Goal: Task Accomplishment & Management: Manage account settings

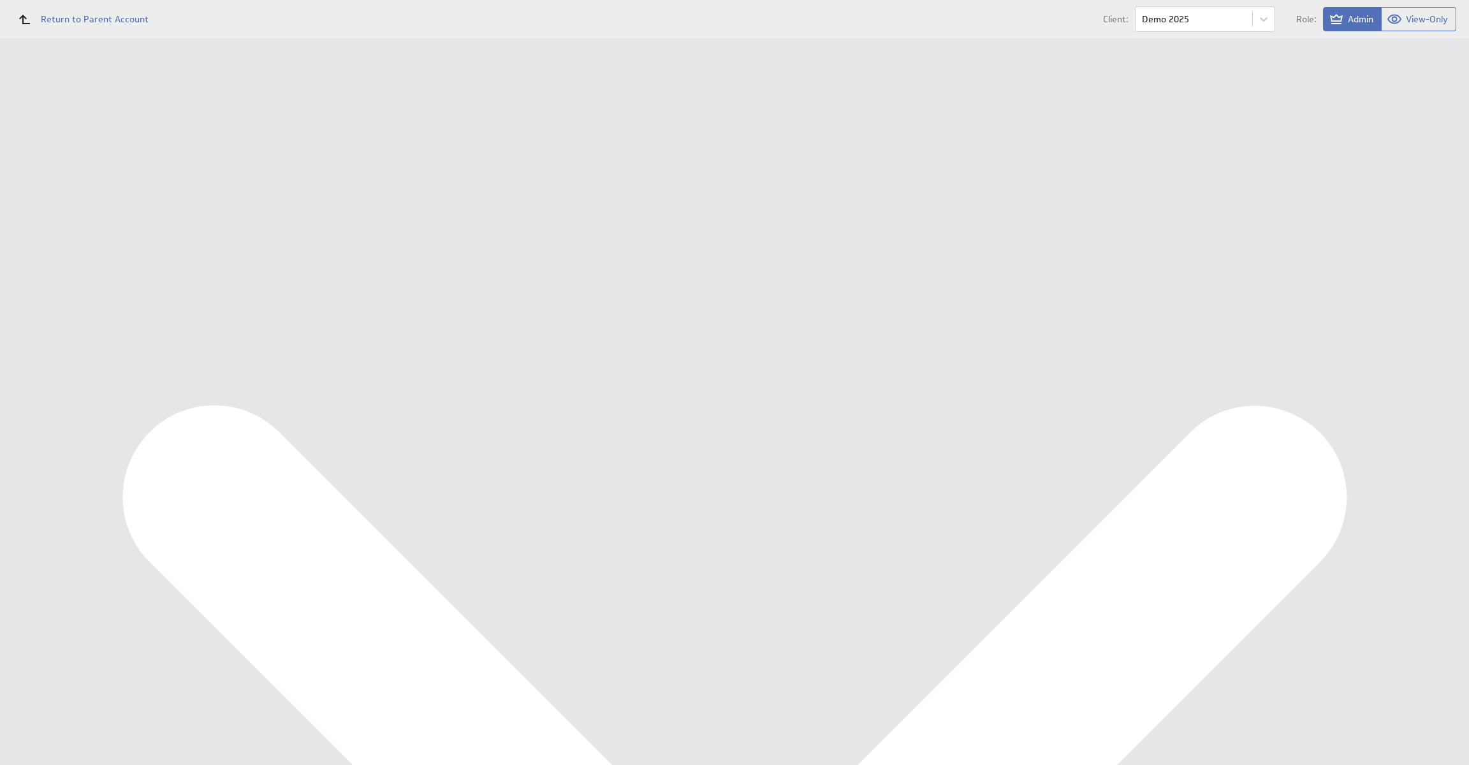
click at [66, 183] on div "Data Sources" at bounding box center [83, 188] width 105 height 14
click at [91, 230] on div "Data Sources" at bounding box center [83, 229] width 105 height 14
click at [526, 304] on button "Reconfigure Connection" at bounding box center [529, 300] width 95 height 15
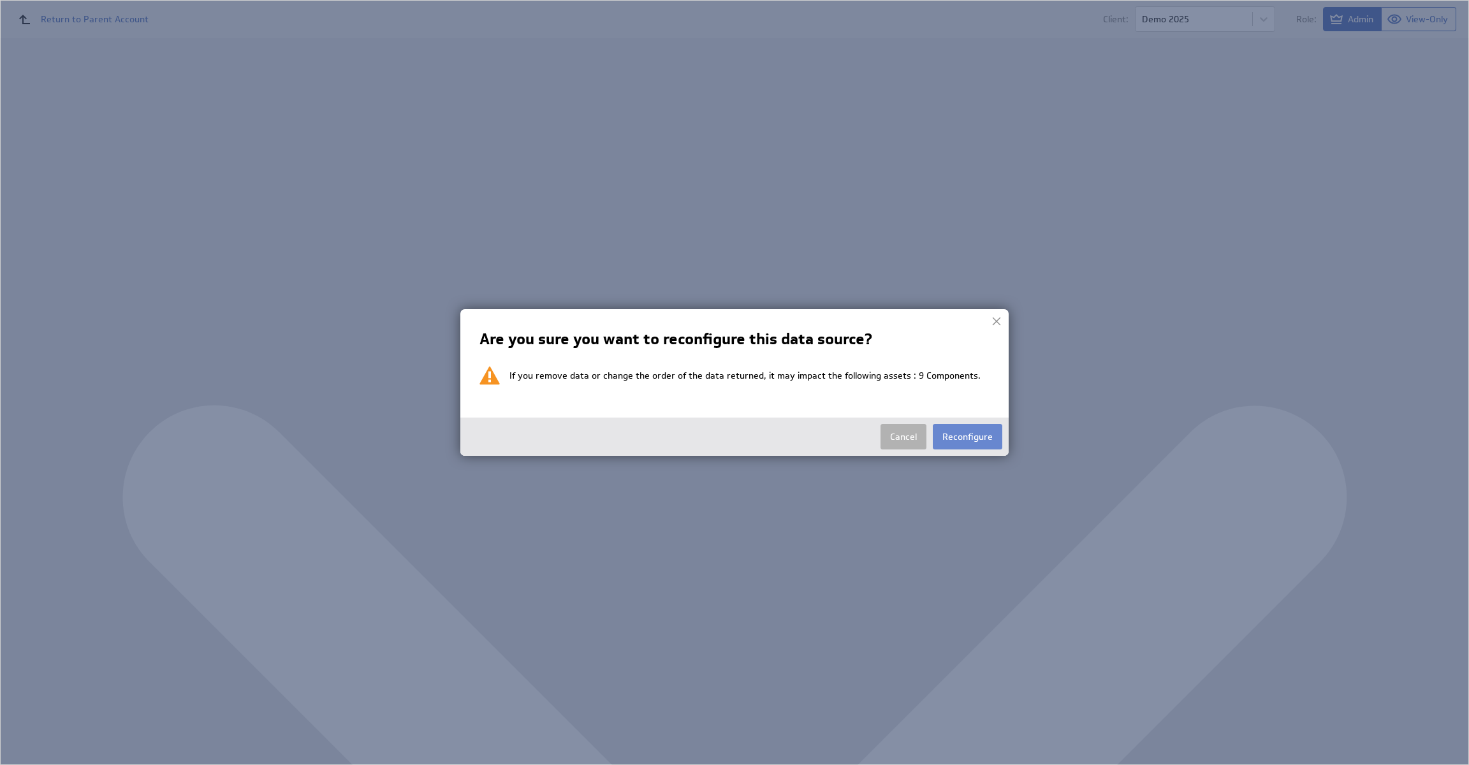
click at [957, 438] on button "Reconfigure" at bounding box center [968, 437] width 70 height 26
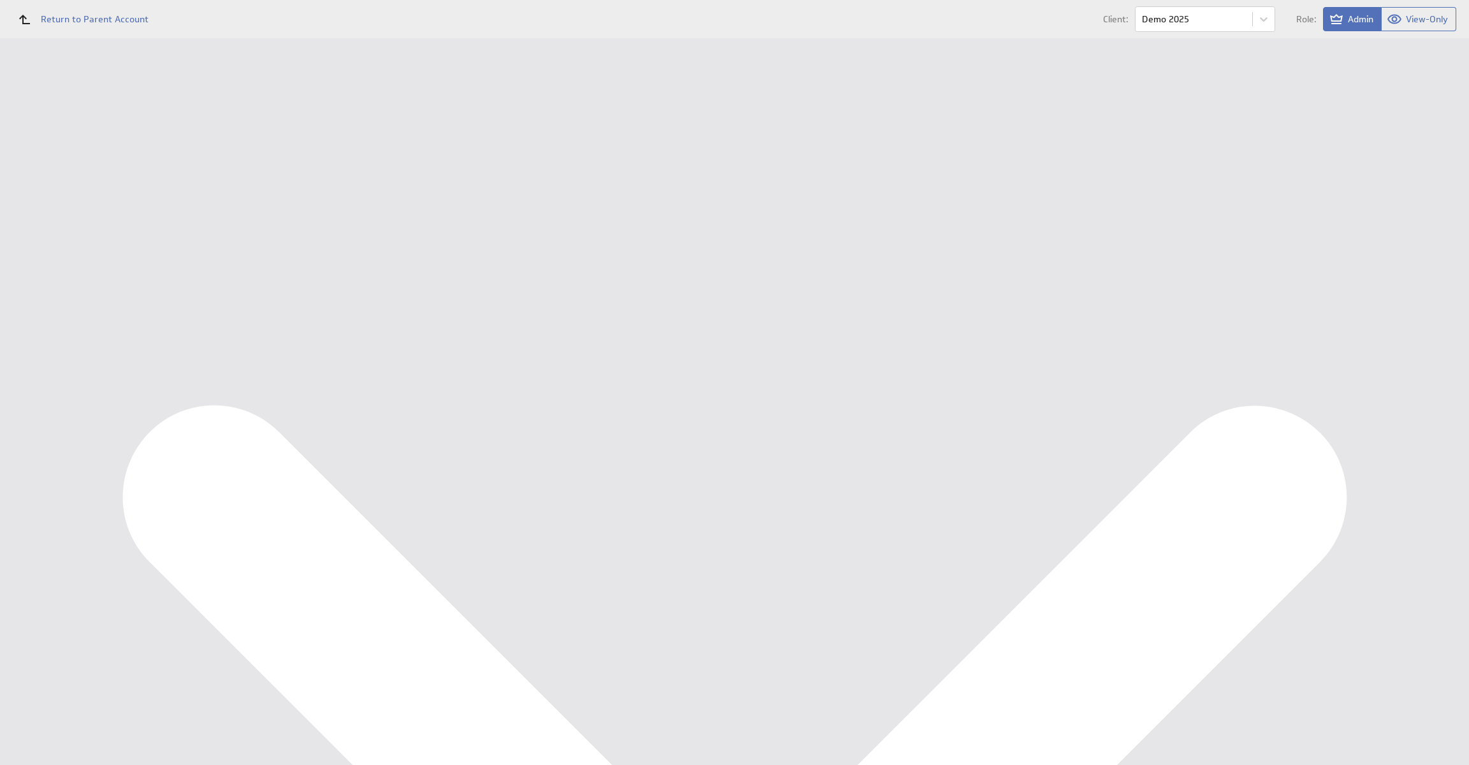
click at [337, 149] on select "Select account Ondernemersadviseurs B.V. @ Google created Aug 21, 2025 at 8:00 …" at bounding box center [280, 149] width 179 height 23
click at [321, 152] on select "Select account Ondernemersadviseurs B.V. @ Google created Aug 21, 2025 at 8:00 …" at bounding box center [280, 149] width 179 height 23
select select "1abc4c5596324335273be6a357a295c4"
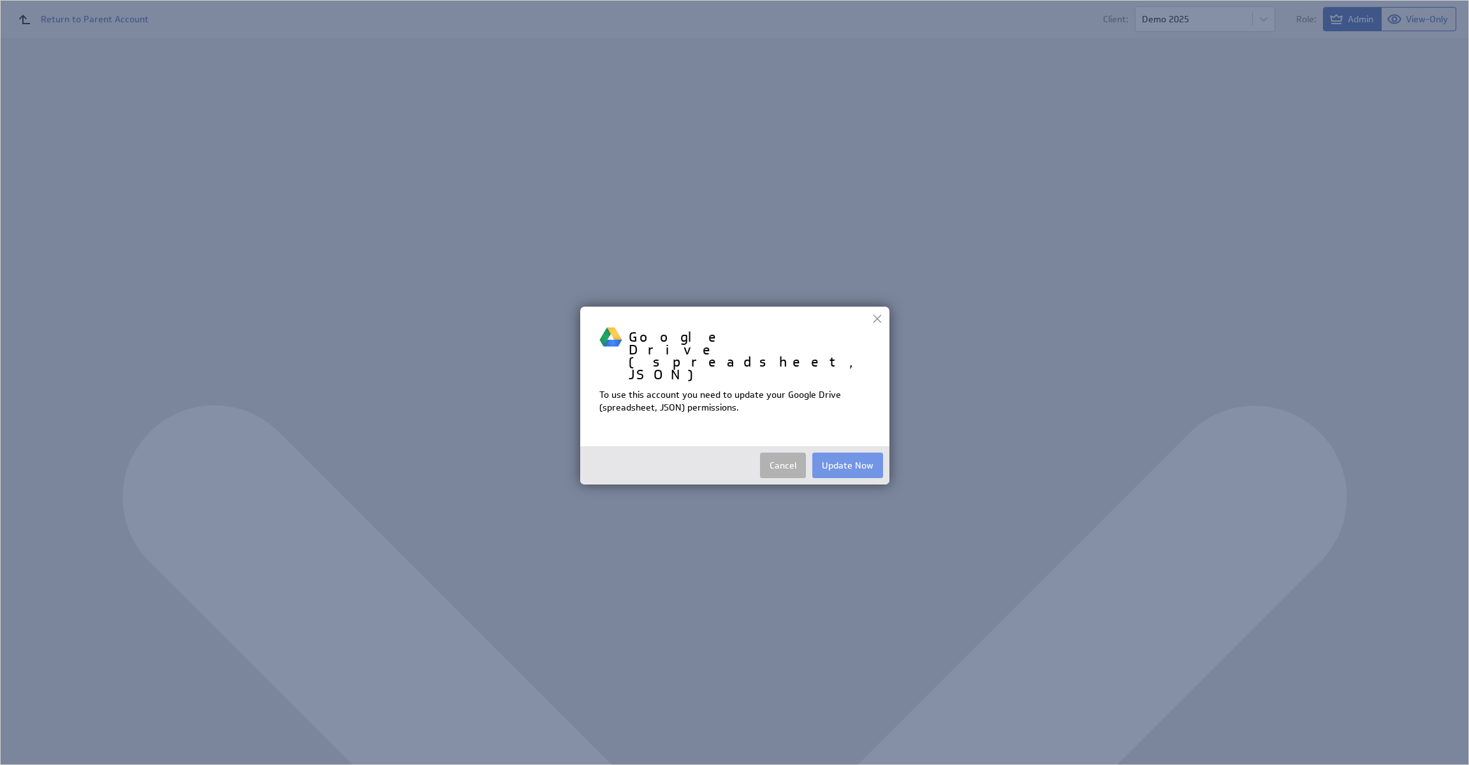
click at [869, 320] on div at bounding box center [877, 318] width 19 height 19
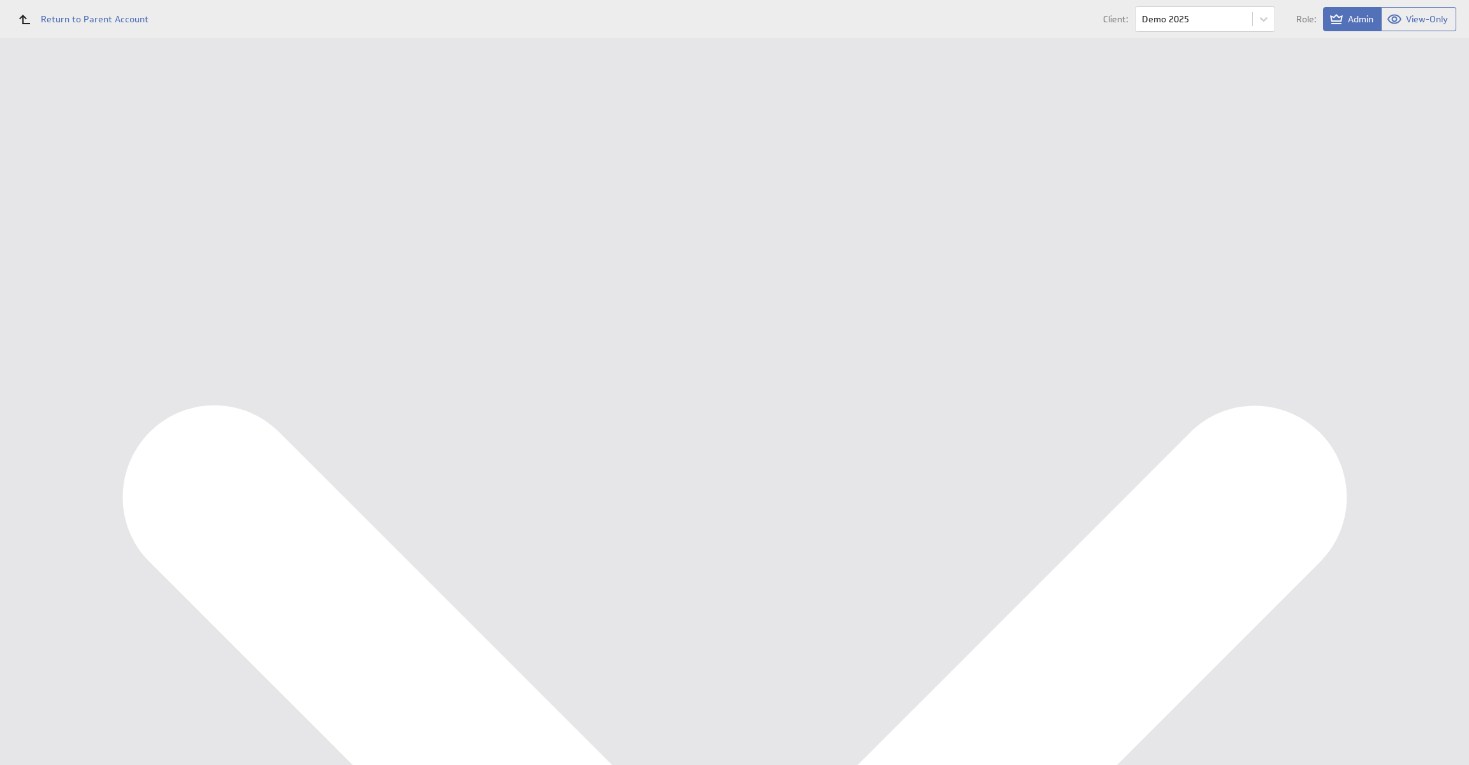
click at [350, 147] on select "Select account Ondernemersadviseurs B.V. @ Google created Aug 21, 2025 at 8:00 …" at bounding box center [280, 149] width 179 height 23
select select "f74406ffcc21735a6d578cb5f8372466"
click at [280, 195] on input "Continue" at bounding box center [271, 197] width 55 height 26
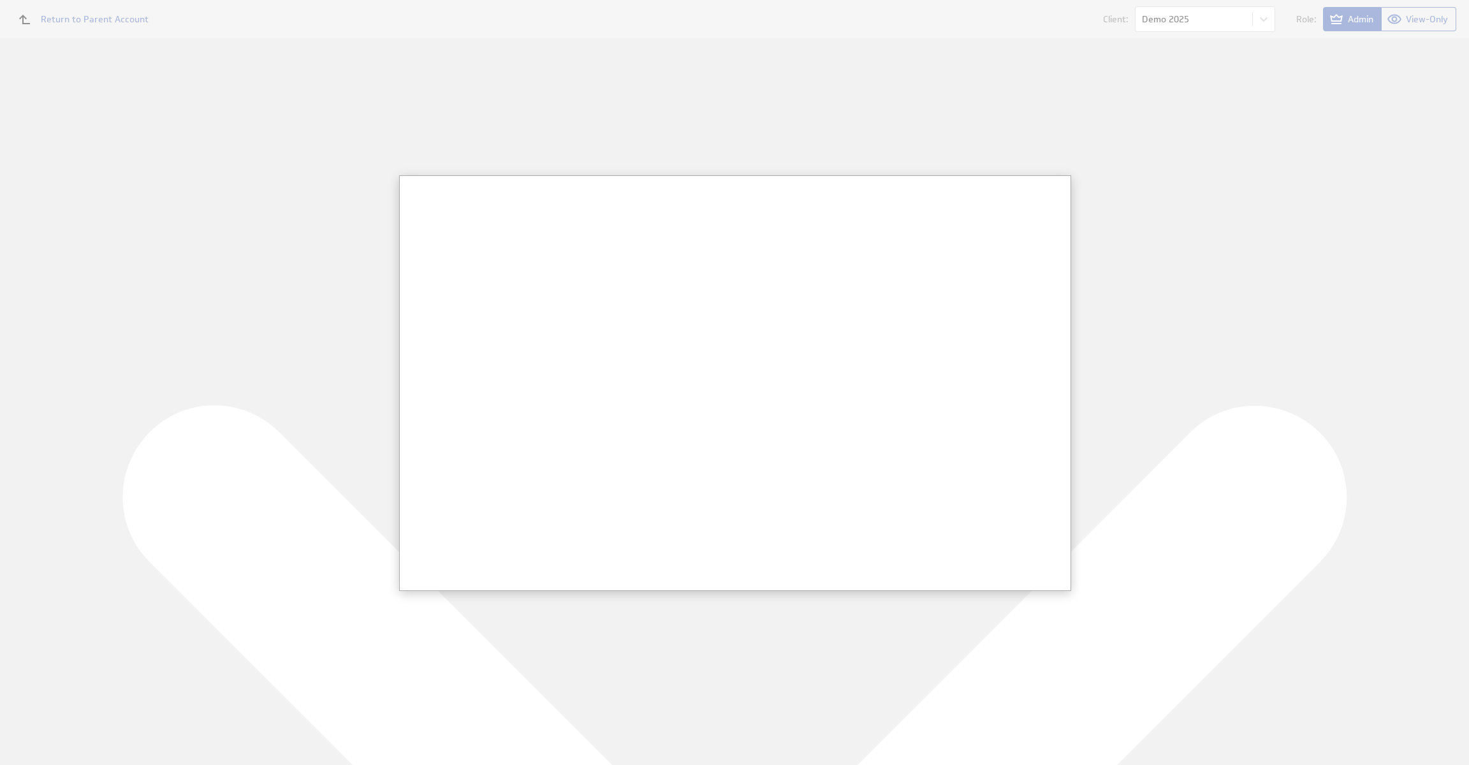
click at [320, 263] on div at bounding box center [734, 382] width 1469 height 765
drag, startPoint x: 255, startPoint y: 202, endPoint x: 404, endPoint y: 216, distance: 150.0
click at [256, 202] on div at bounding box center [734, 382] width 1469 height 765
click at [1085, 190] on div at bounding box center [734, 382] width 1469 height 765
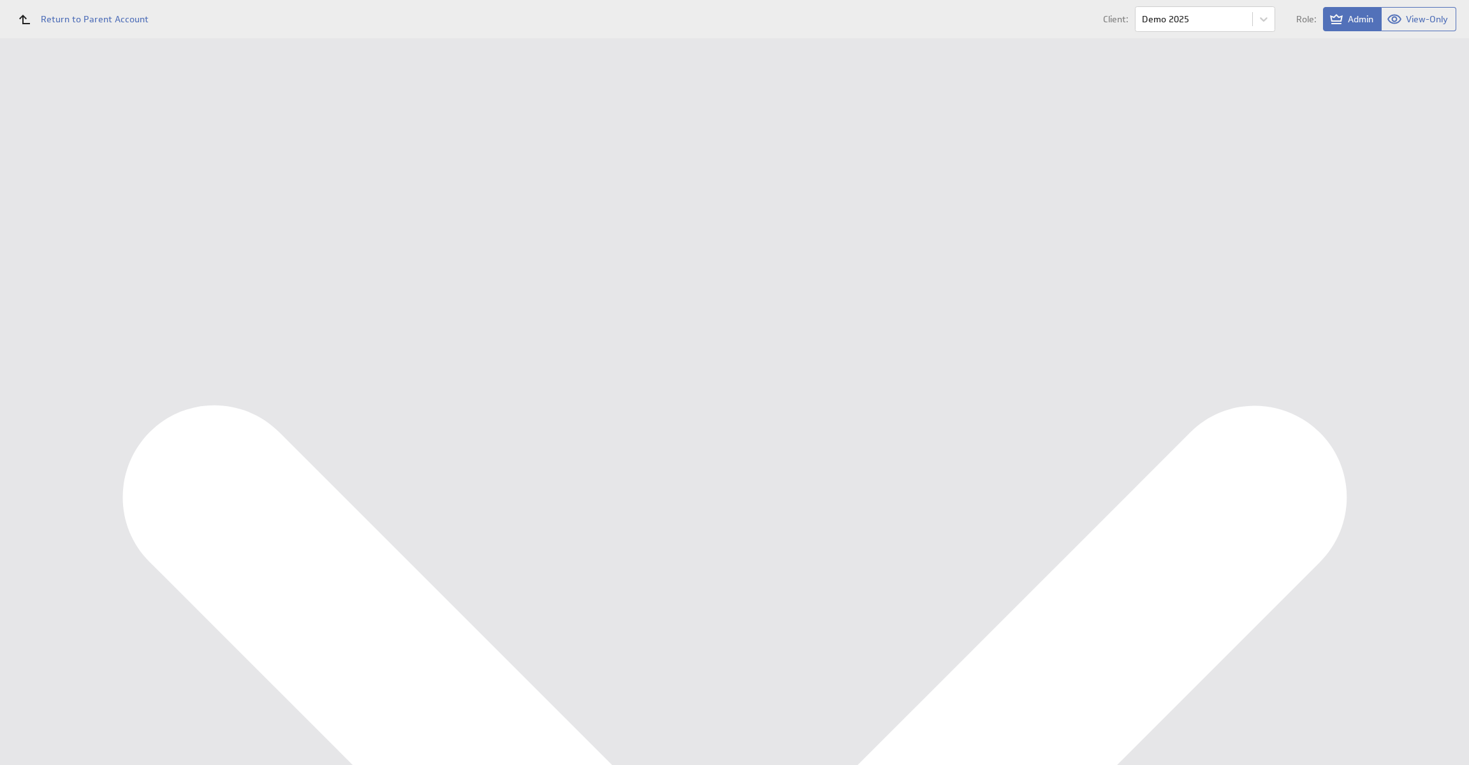
click at [218, 64] on h1 "Edit Data Source: Ondernemersadviseurs Live Koppeling" at bounding box center [453, 77] width 473 height 26
click at [211, 73] on span at bounding box center [204, 76] width 26 height 25
click at [207, 77] on link at bounding box center [200, 76] width 19 height 19
click at [546, 319] on button "Reconfigure Connection" at bounding box center [529, 321] width 95 height 15
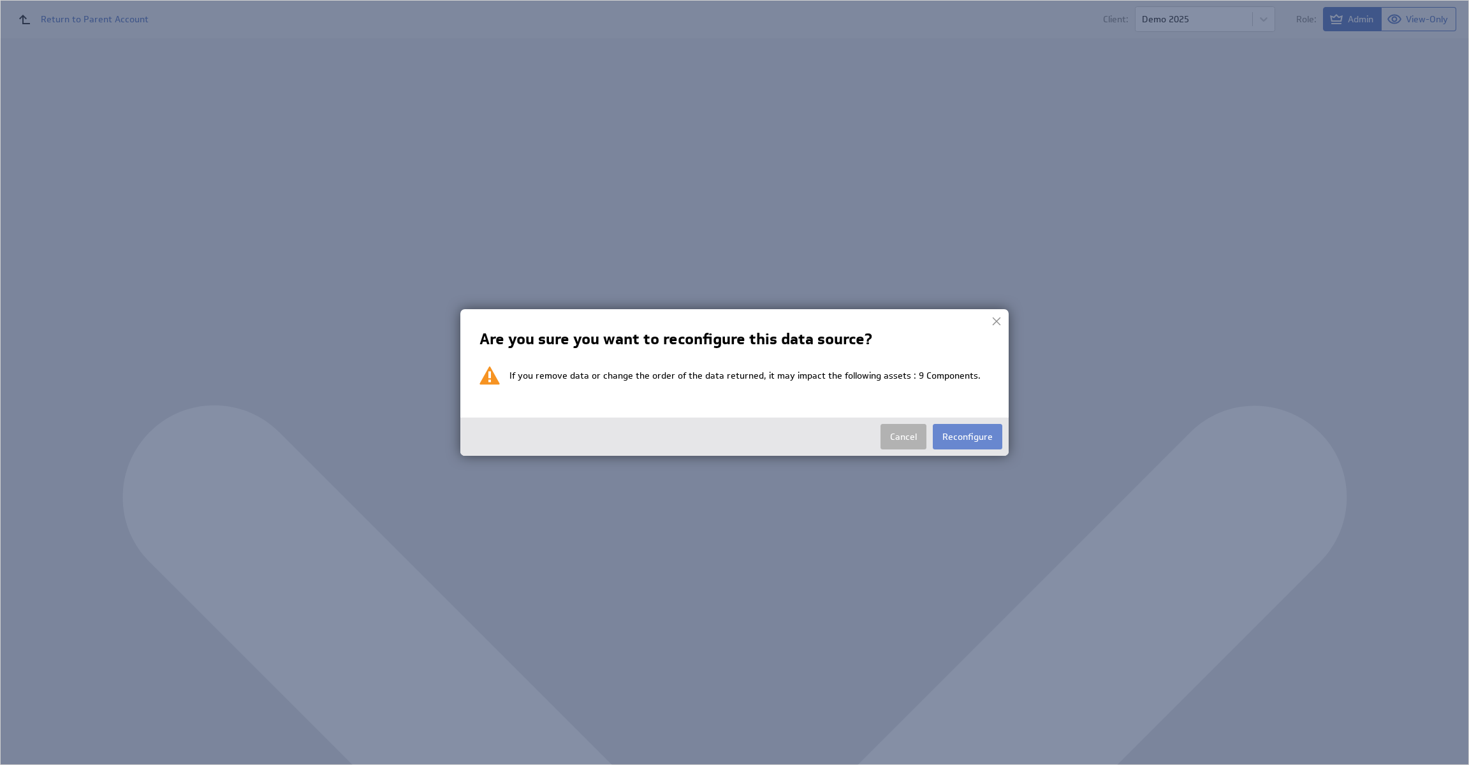
click at [960, 434] on button "Reconfigure" at bounding box center [968, 437] width 70 height 26
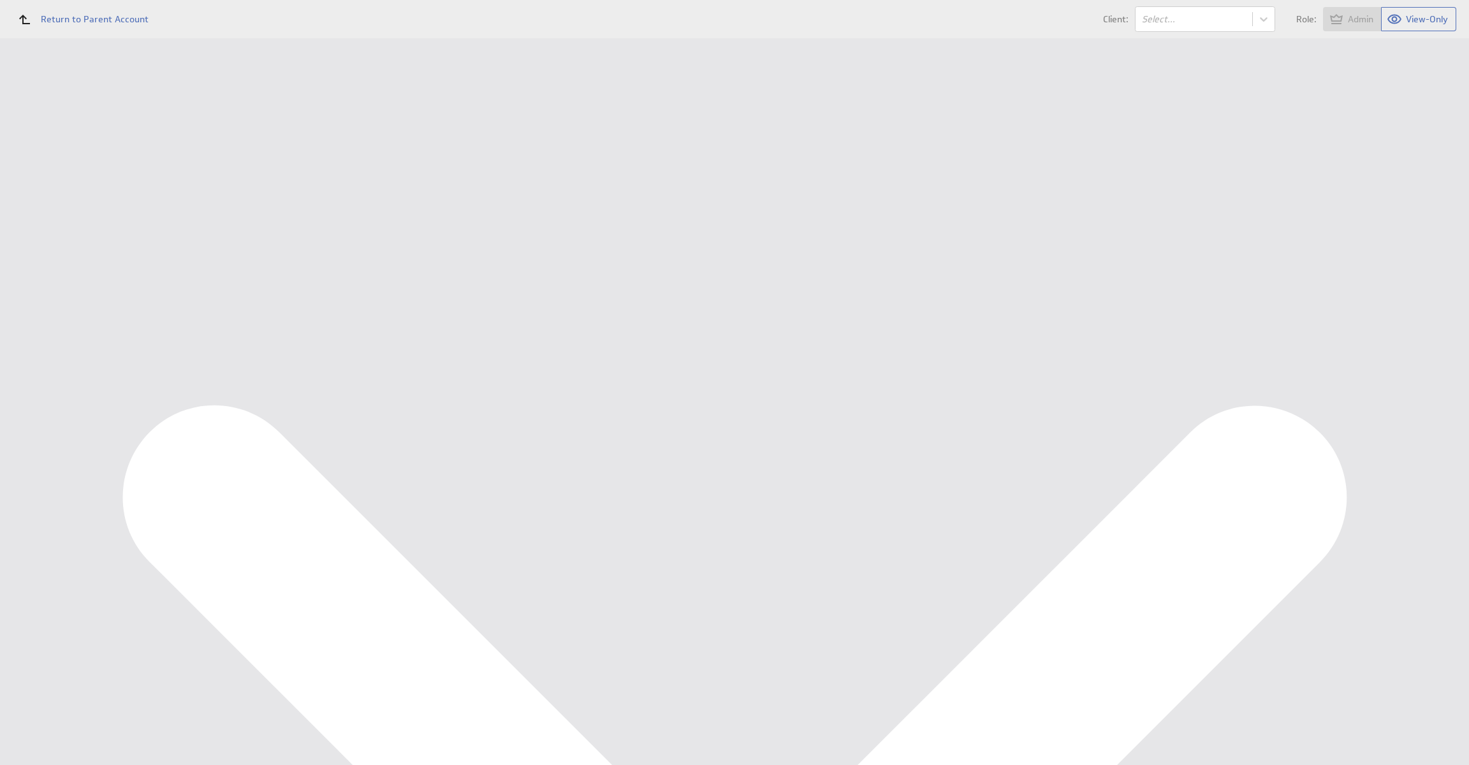
click at [280, 152] on select "Select account Ondernemersadviseurs B.V. @ Google created Aug 21, 2025 at 8:00 …" at bounding box center [280, 149] width 179 height 23
select select "1abc4c5596324335273be6a357a295c4"
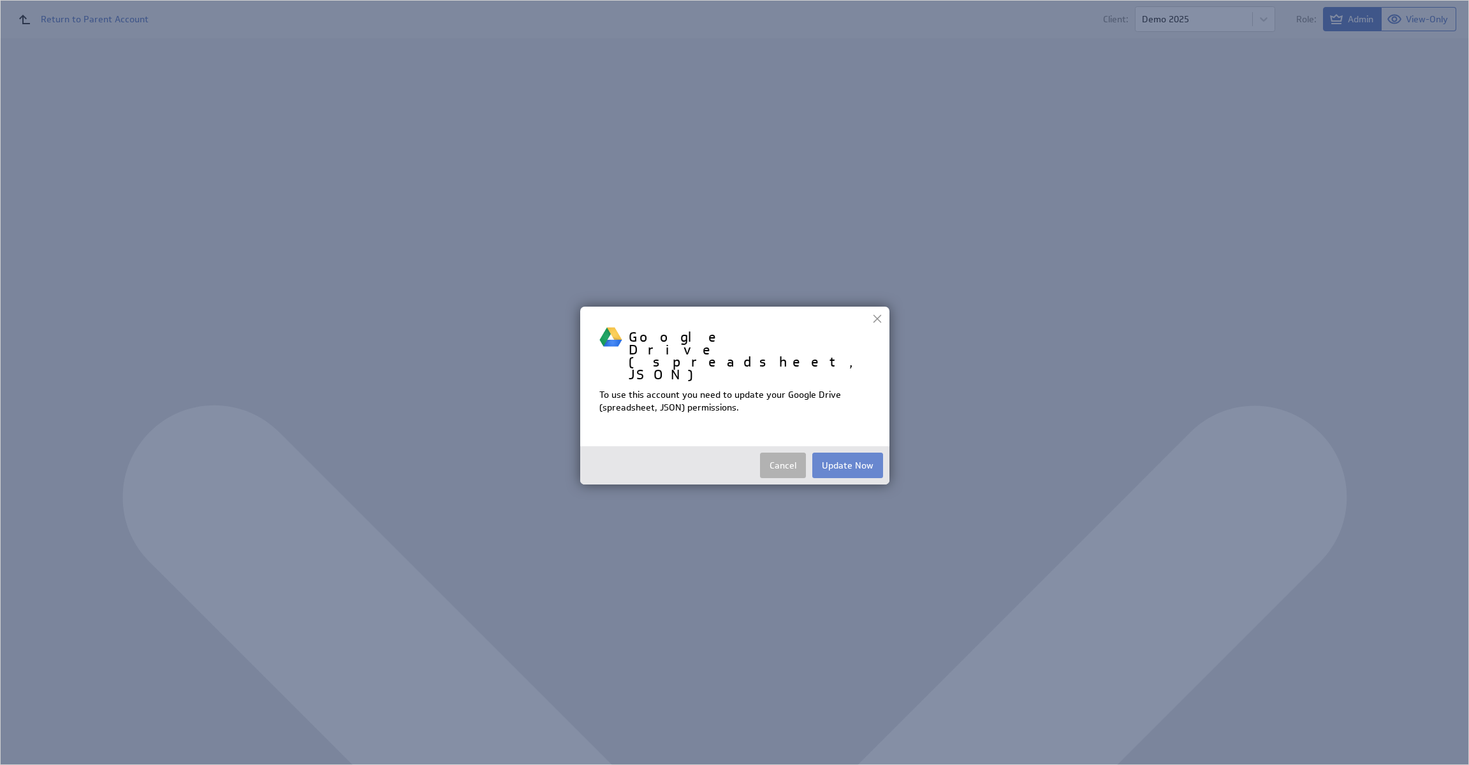
click at [852, 453] on button "Update Now" at bounding box center [848, 466] width 71 height 26
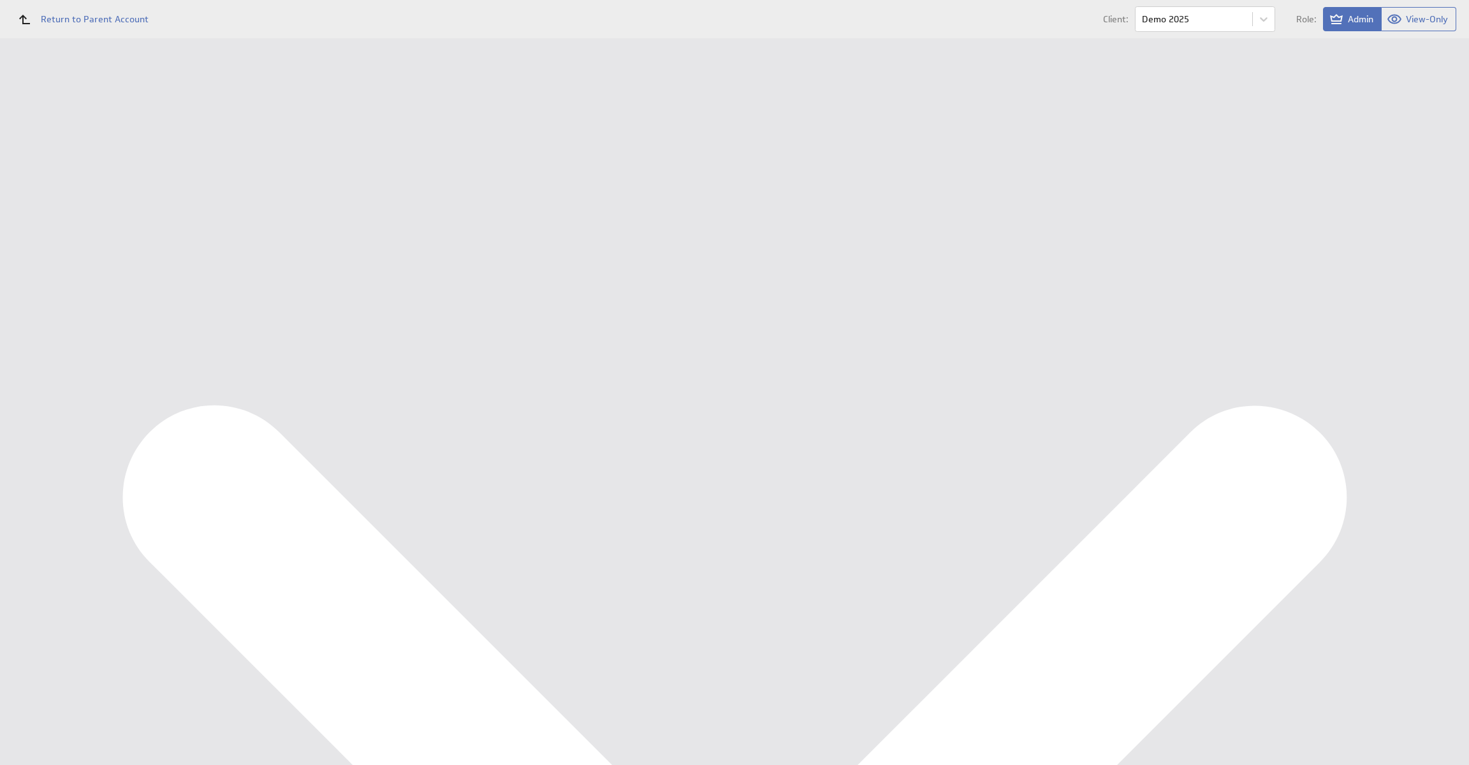
type input "Ondernemersadviseurs B.V. @ Google created Aug 21, 2025 at 4:29 PM CEST"
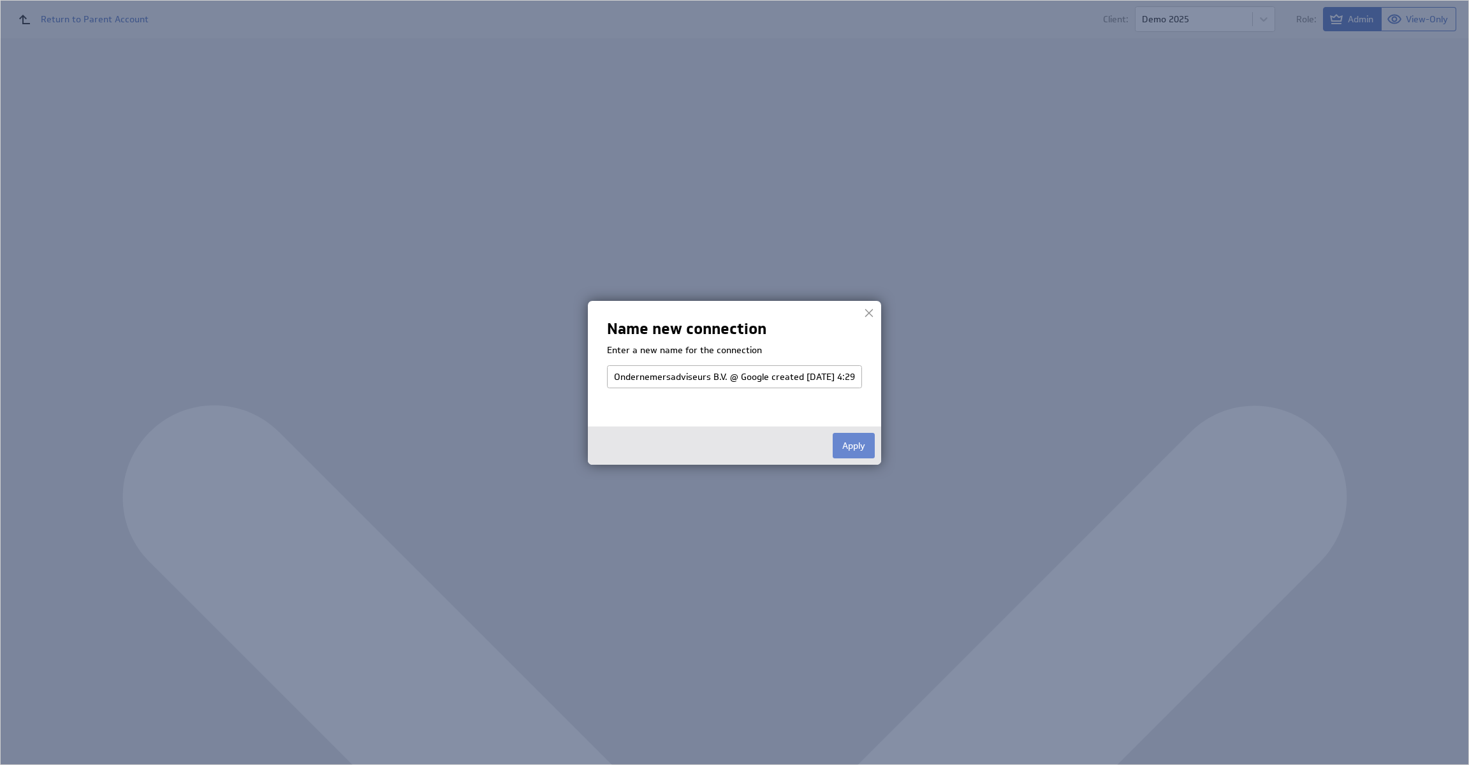
click at [851, 452] on button "Apply" at bounding box center [854, 446] width 42 height 26
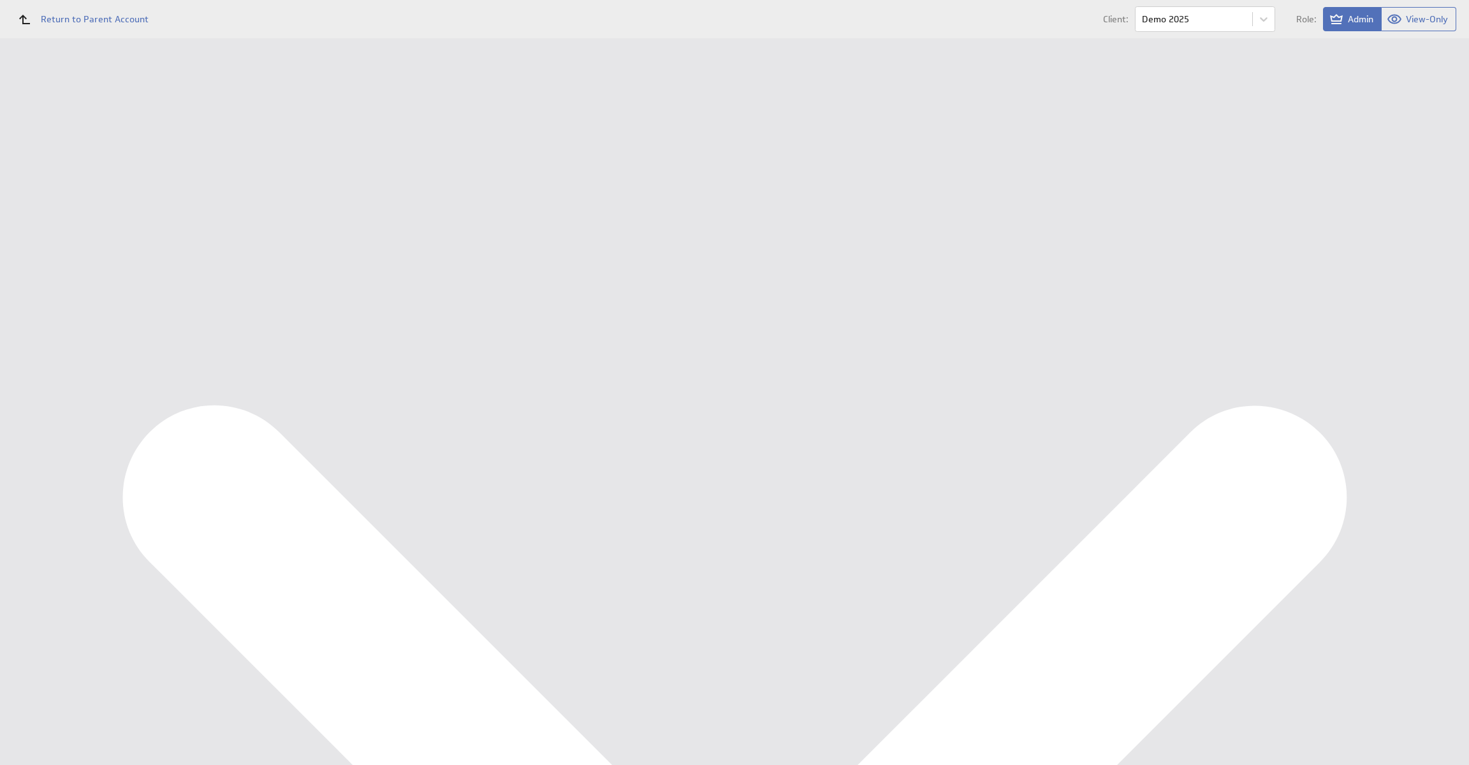
select select "1abc4c5596324335273be6a357a295c4"
click at [392, 262] on div "Copyright © 2025 Klipfolio Inc. Trust & Terms of Use Powered by" at bounding box center [818, 245] width 1304 height 45
click at [289, 205] on input "Continue" at bounding box center [271, 197] width 55 height 26
click at [270, 561] on input "Done" at bounding box center [264, 549] width 41 height 26
click at [209, 80] on link at bounding box center [200, 76] width 19 height 19
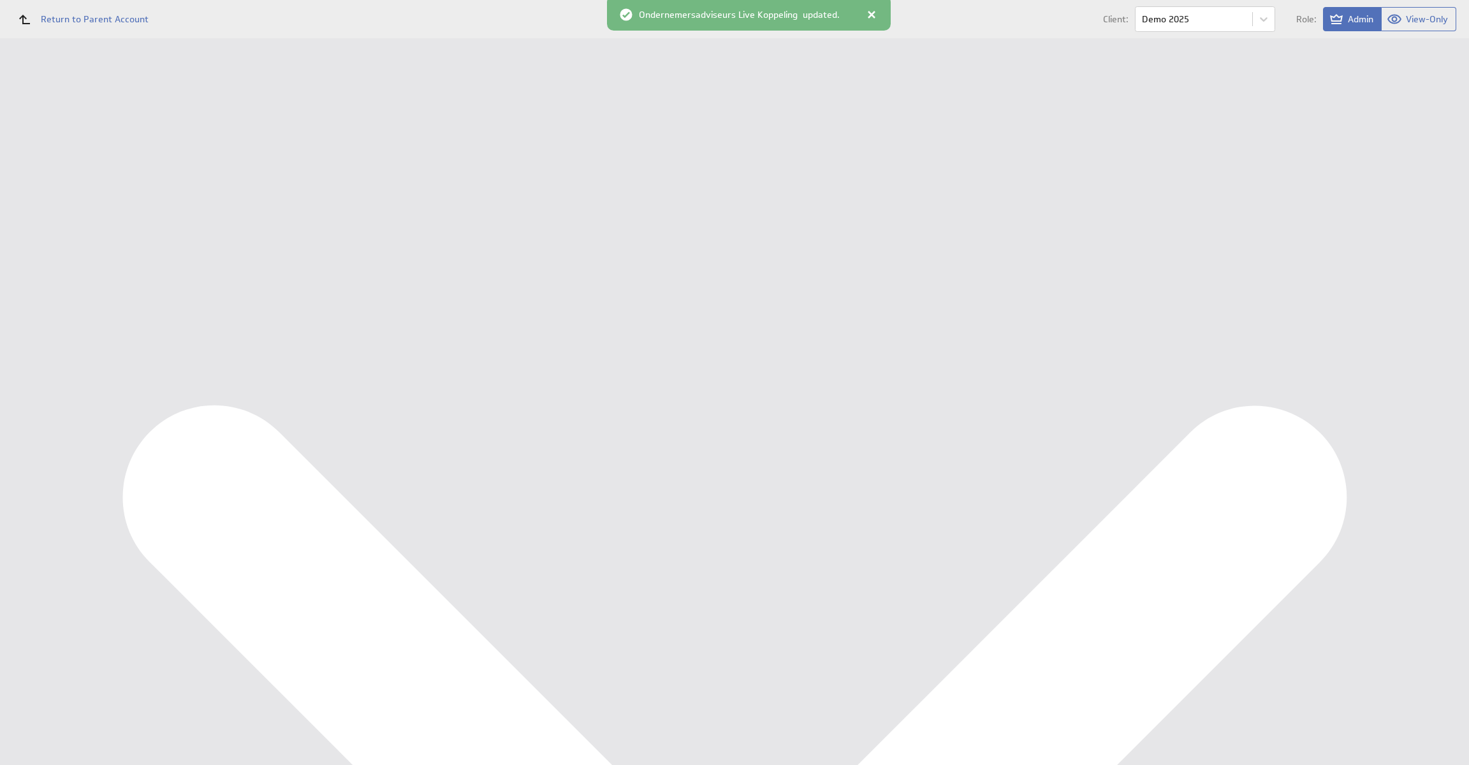
click at [207, 80] on link at bounding box center [200, 76] width 19 height 19
click at [516, 329] on div "Connection Reconfigure Connection" at bounding box center [918, 324] width 1052 height 20
click at [518, 325] on button "Reconfigure Connection" at bounding box center [529, 321] width 95 height 15
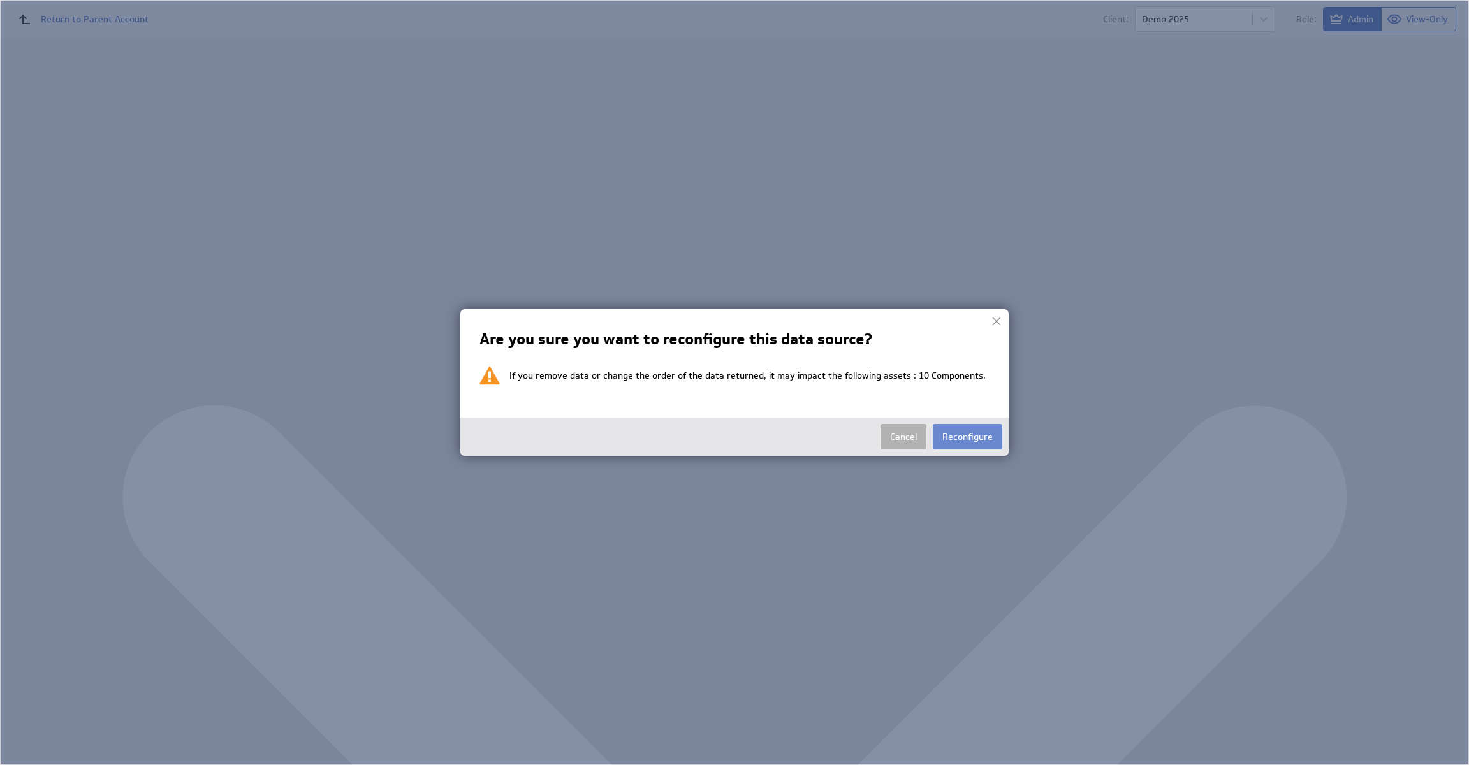
click at [964, 437] on button "Reconfigure" at bounding box center [968, 437] width 70 height 26
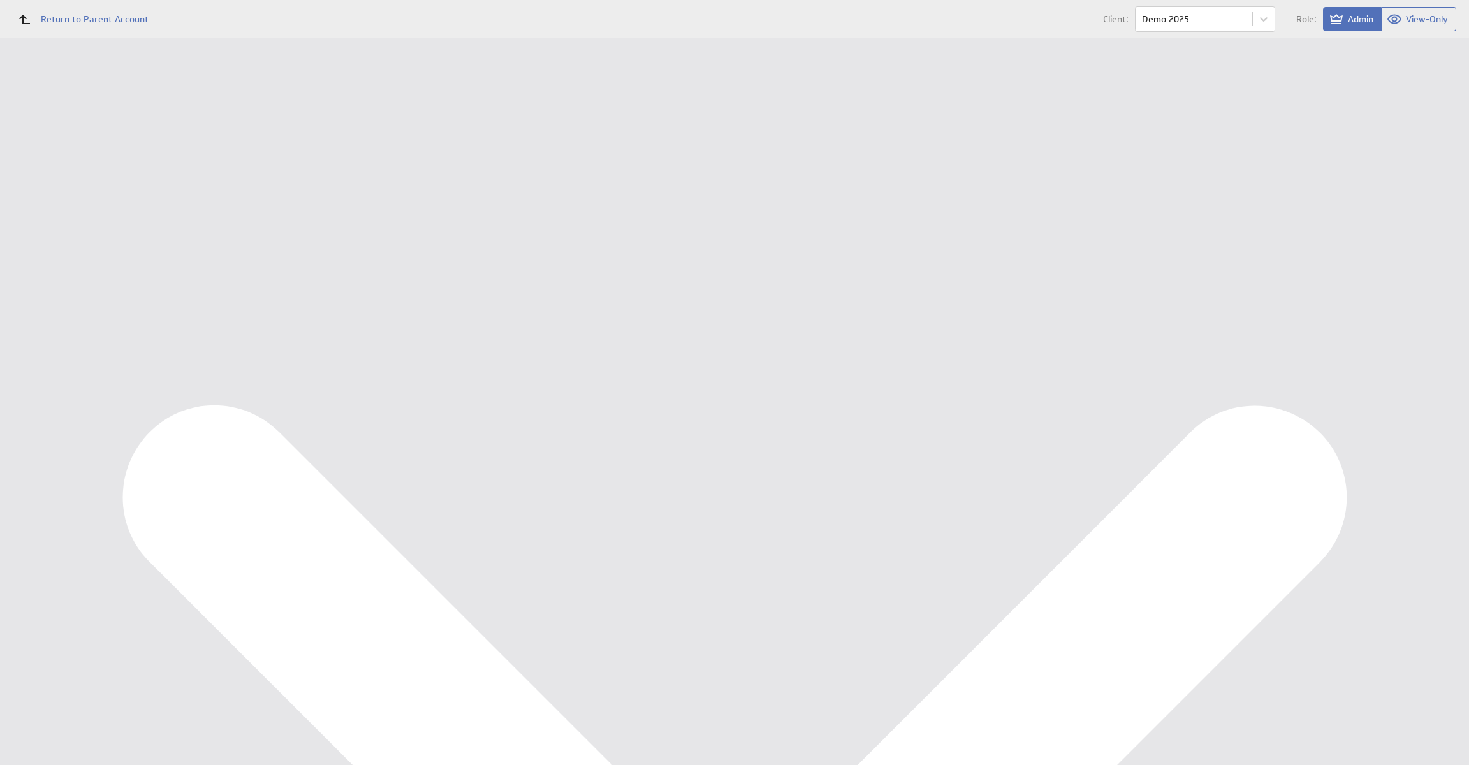
click at [262, 142] on select "Select account Ondernemersadviseurs B.V. @ Google created [DATE] 8:00 AM GMT On…" at bounding box center [280, 149] width 179 height 23
select select "1abc4c5596324335273be6a357a295c4"
click at [281, 195] on input "Continue" at bounding box center [271, 197] width 55 height 26
click at [269, 561] on input "Done" at bounding box center [264, 549] width 41 height 26
click at [87, 148] on div "Management Dashboard" at bounding box center [95, 147] width 129 height 11
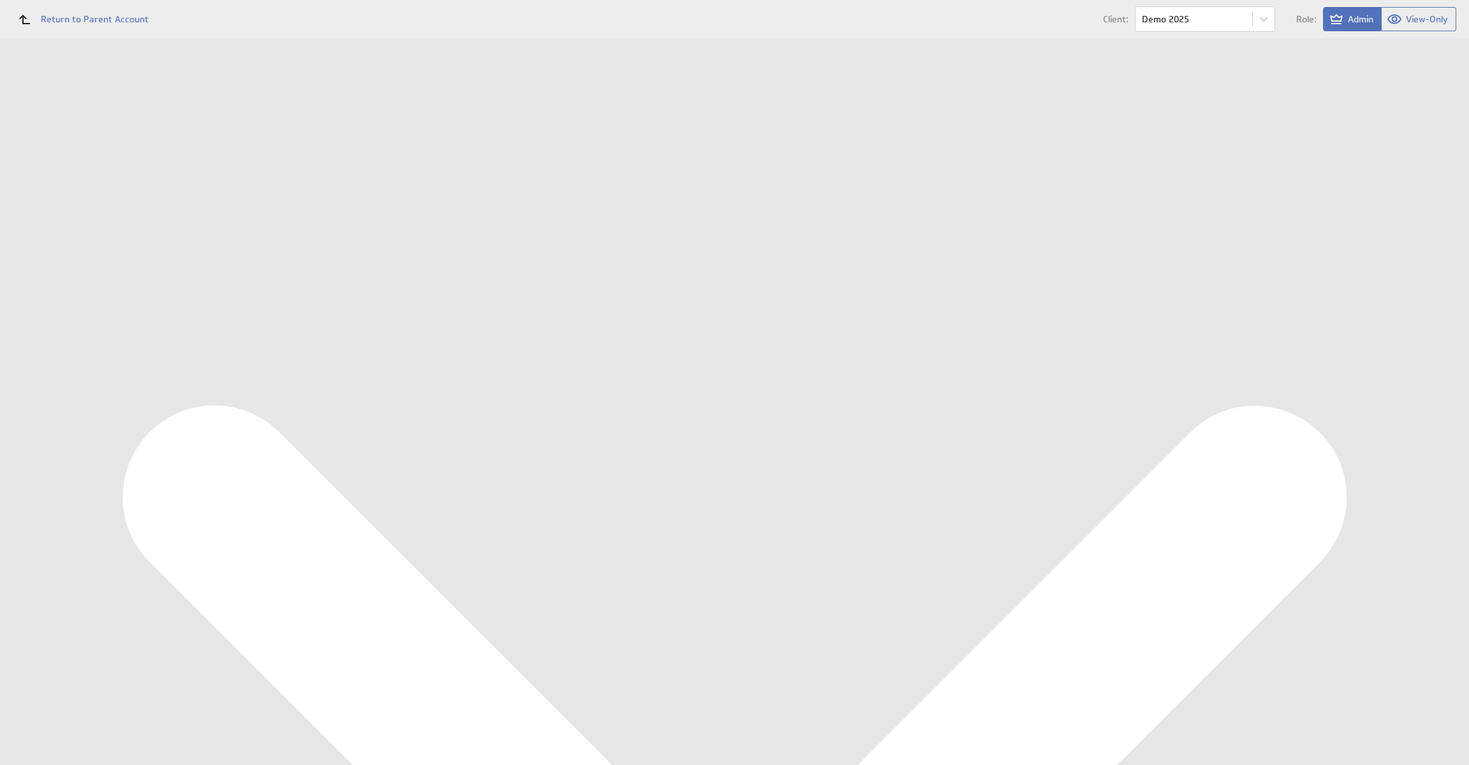
click at [118, 232] on div "Data Sources" at bounding box center [83, 229] width 105 height 14
click at [544, 325] on button "Reconfigure Connection" at bounding box center [529, 321] width 95 height 15
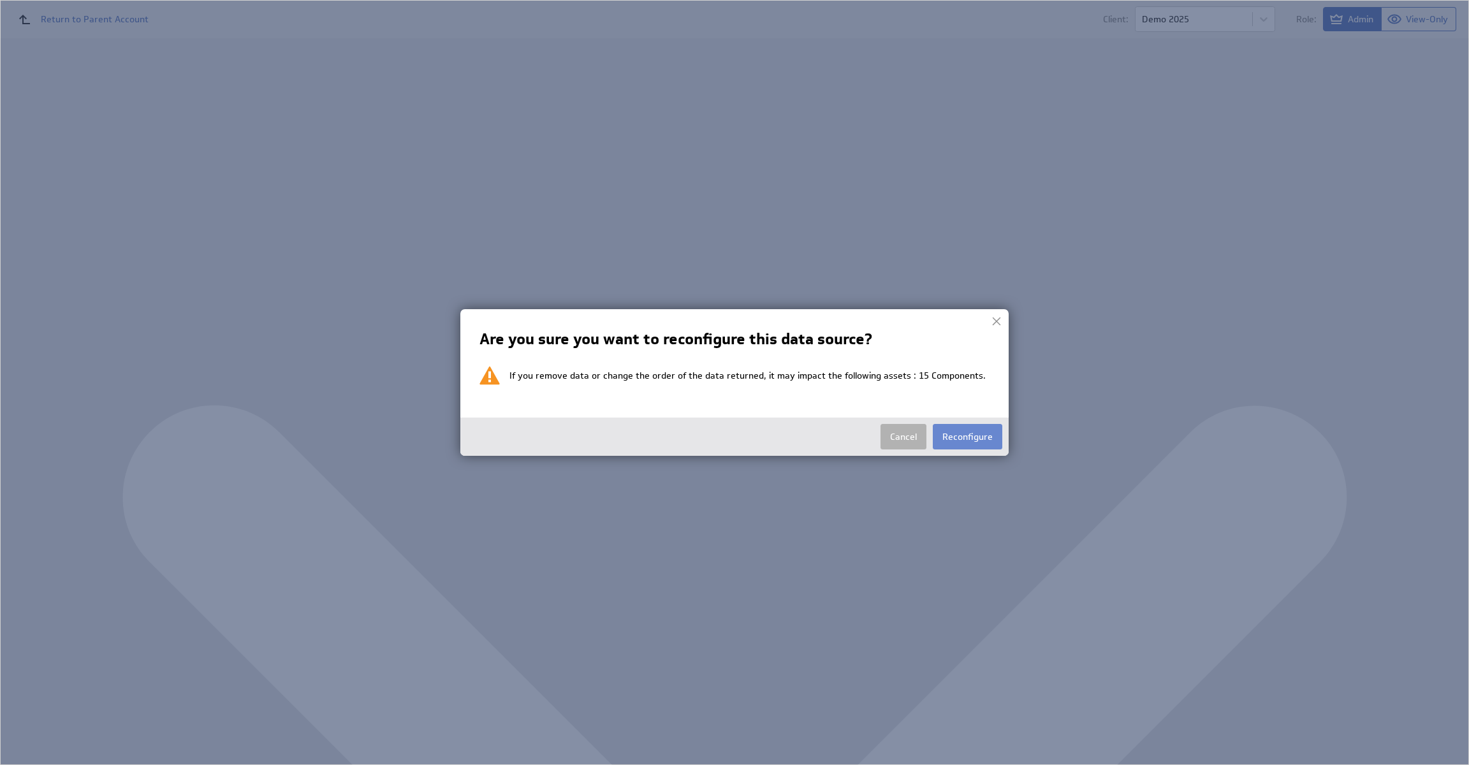
click at [951, 439] on button "Reconfigure" at bounding box center [968, 437] width 70 height 26
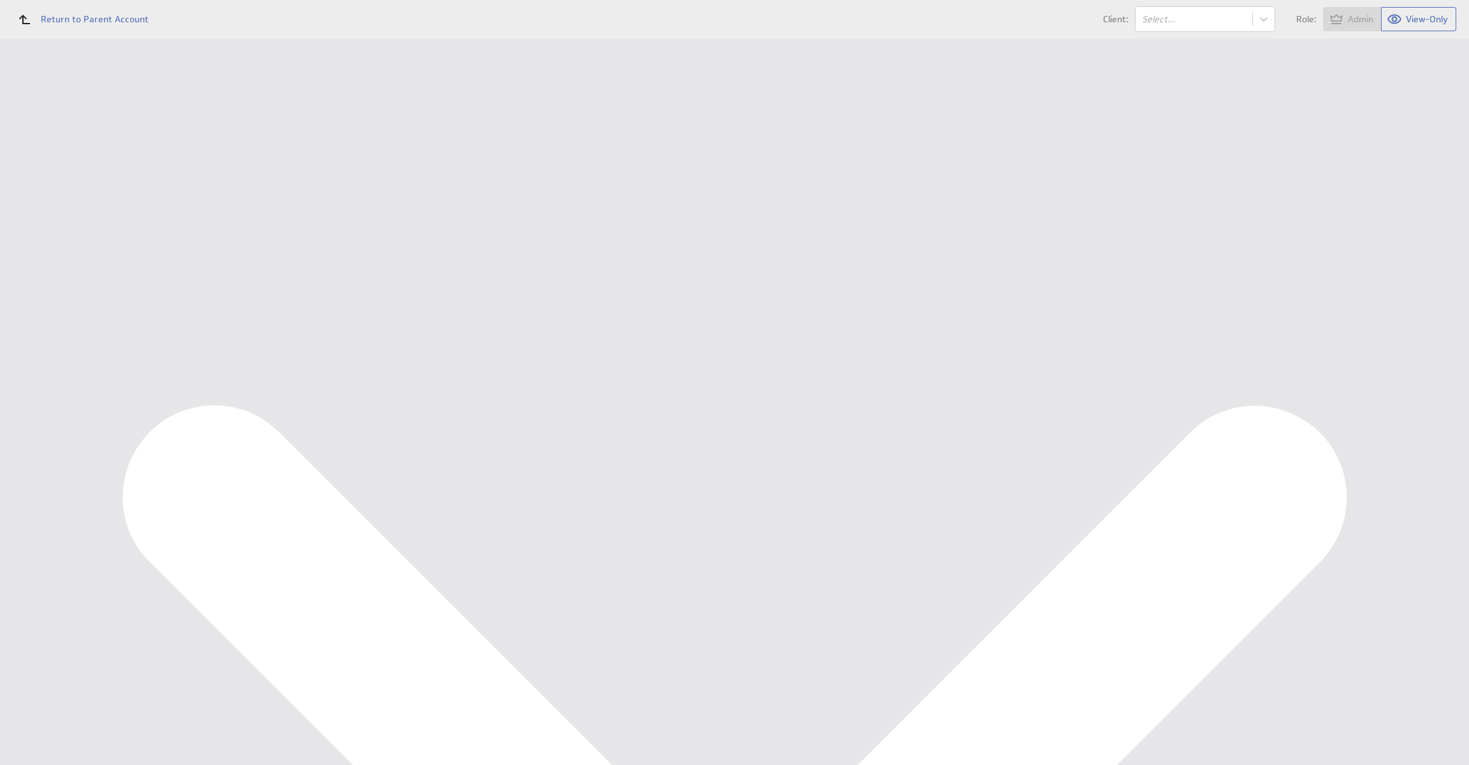
select select "1abc4c5596324335273be6a357a295c4"
click at [223, 196] on link "Cancel" at bounding box center [214, 197] width 46 height 26
click at [55, 221] on div "Data Sources" at bounding box center [83, 229] width 166 height 28
click at [727, 382] on td "Aug 24, 2025 1:11 PM View Refresh Info" at bounding box center [982, 394] width 924 height 26
click at [107, 7] on div at bounding box center [734, 382] width 1469 height 765
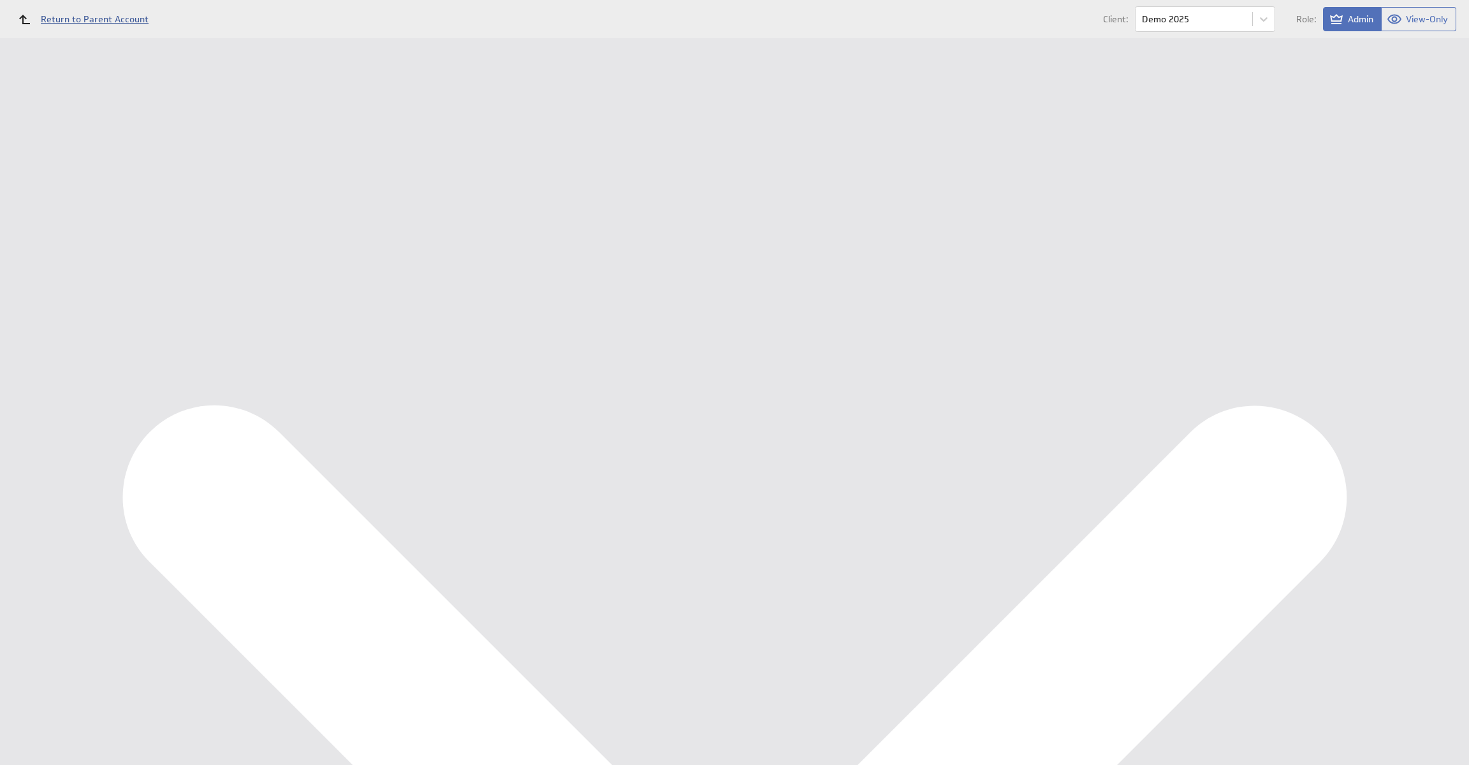
click at [108, 13] on div at bounding box center [734, 382] width 1469 height 765
click at [129, 21] on span "Return to Parent Account" at bounding box center [95, 19] width 108 height 9
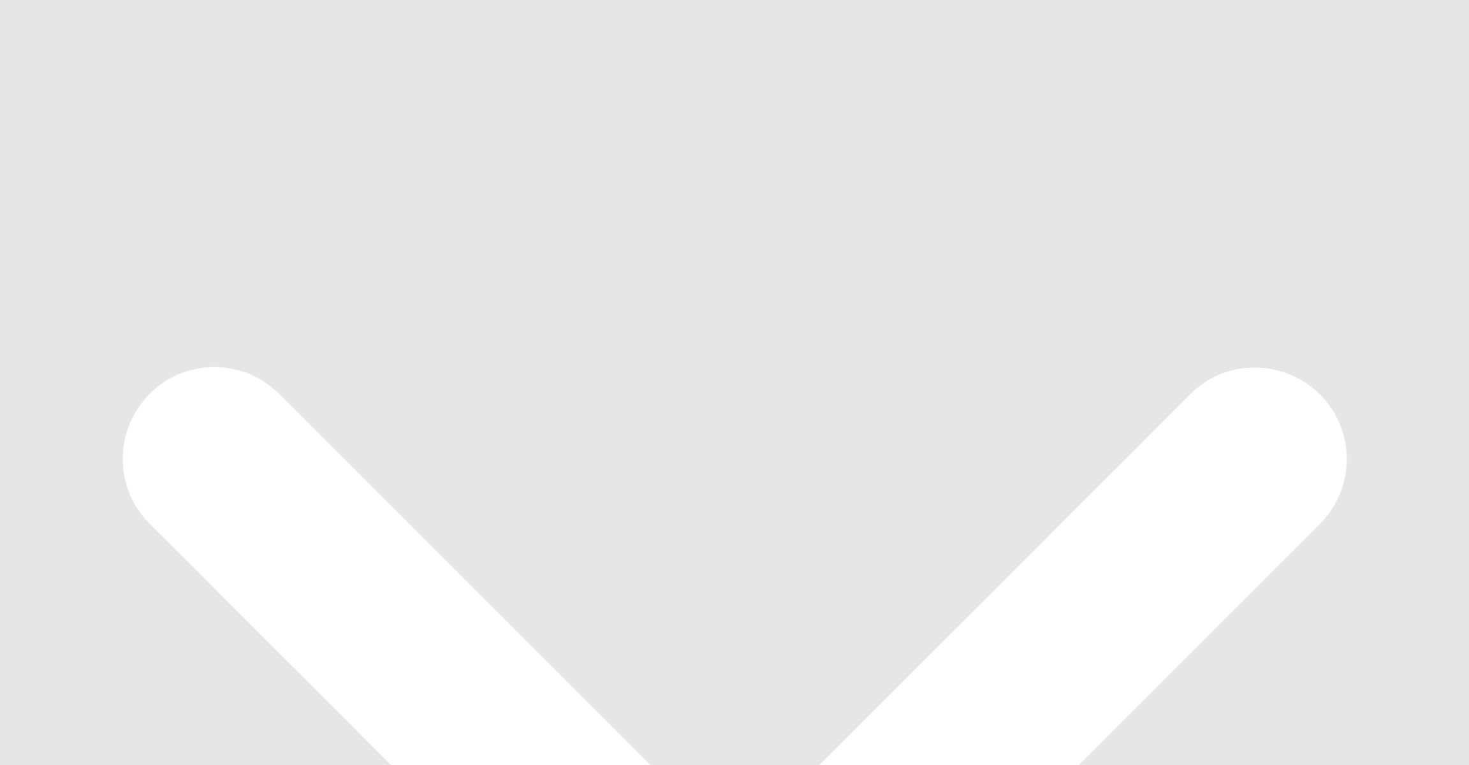
click at [265, 533] on link "Demo 2025" at bounding box center [271, 534] width 47 height 11
click at [795, 313] on link "Edit" at bounding box center [801, 314] width 24 height 15
click at [584, 202] on td "Setup Mode Trial Active Disabled This field is required" at bounding box center [982, 216] width 924 height 32
click at [583, 209] on select "Setup Mode Trial Active Disabled" at bounding box center [594, 216] width 137 height 22
select select "5"
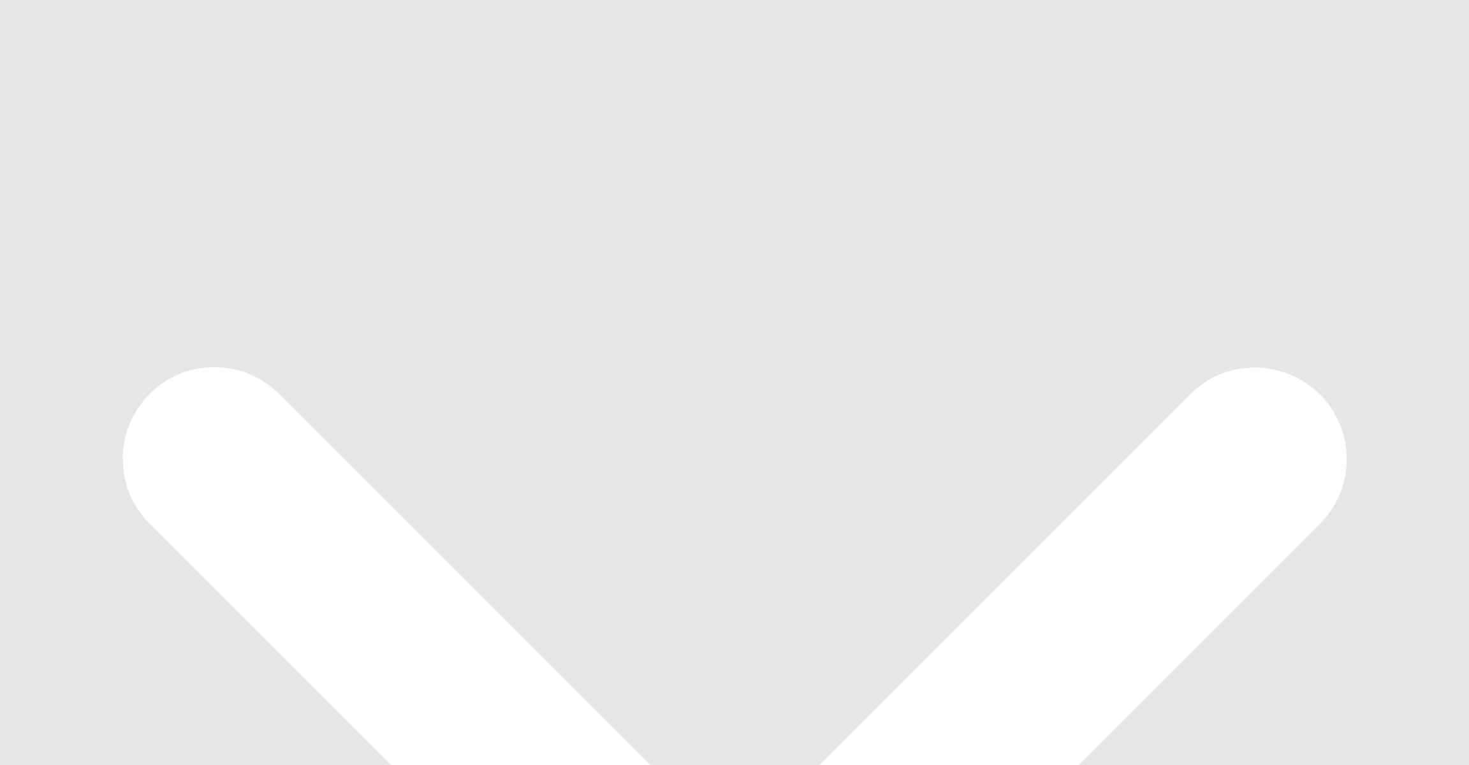
scroll to position [211, 0]
click at [795, 215] on button "button" at bounding box center [799, 219] width 16 height 10
type input "4"
click at [446, 697] on input "Save" at bounding box center [452, 710] width 40 height 26
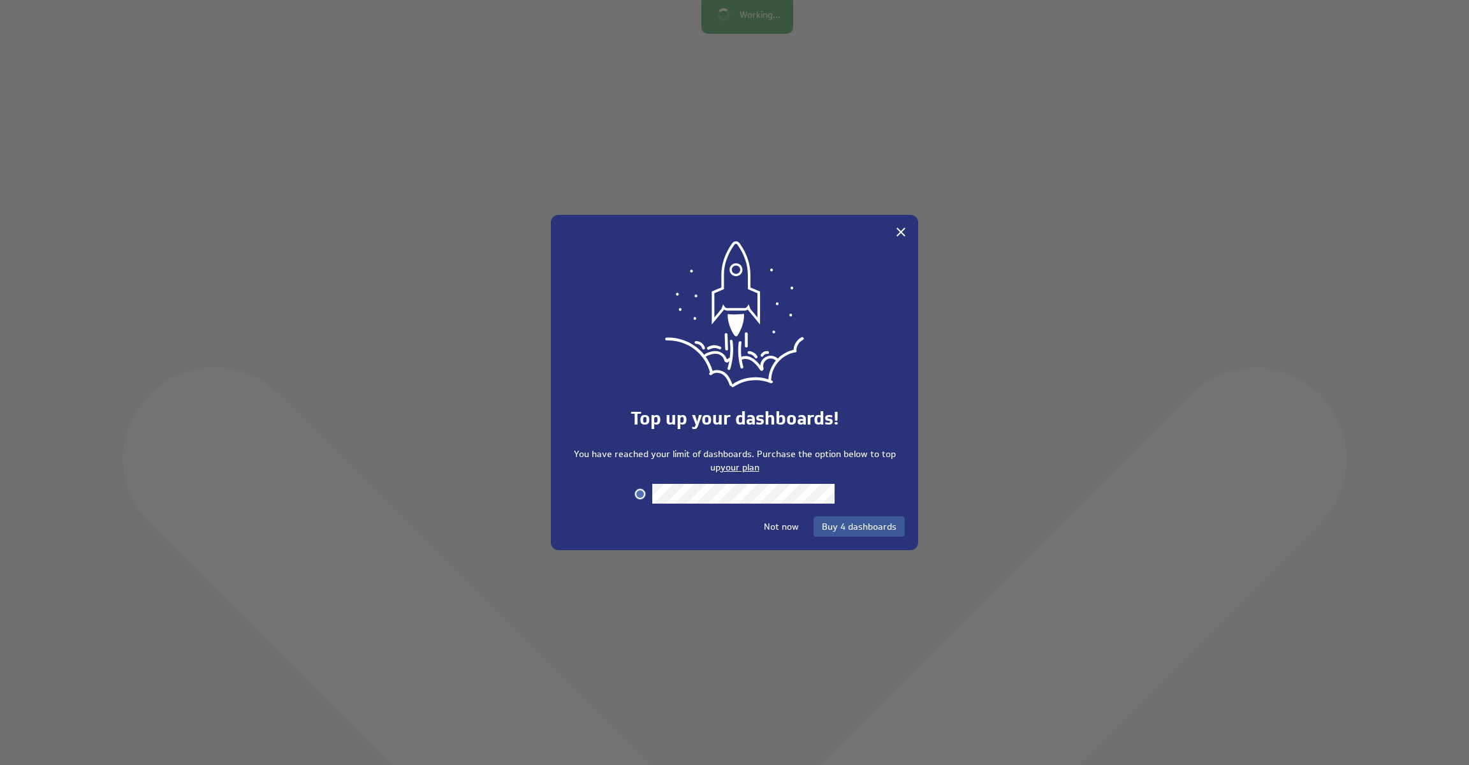
click at [868, 522] on span "Buy 4 dashboards" at bounding box center [859, 526] width 75 height 11
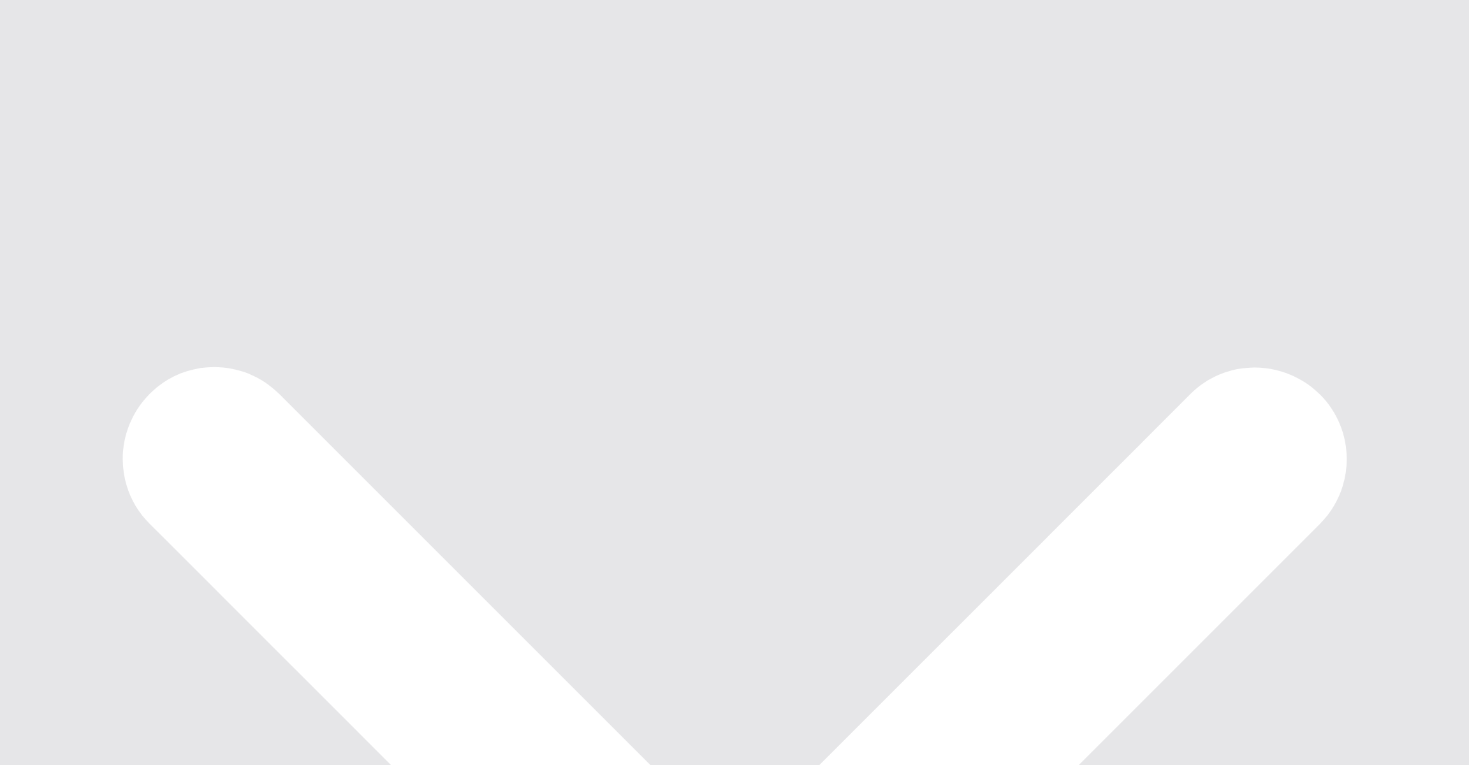
click at [582, 219] on link "Admin" at bounding box center [593, 216] width 33 height 15
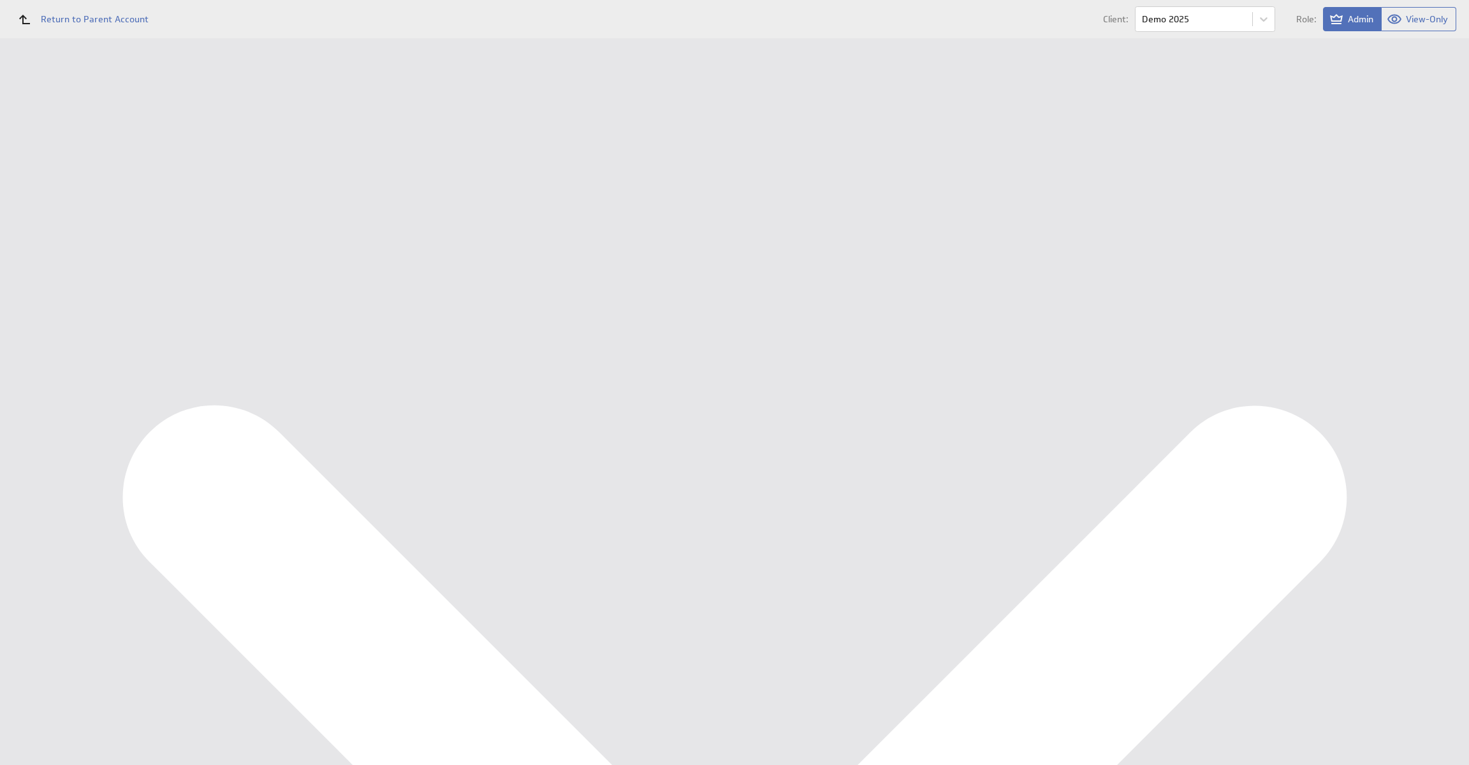
scroll to position [1959, 0]
click at [109, 89] on div "Dashboards Management Dashboard Components Data Sources Users" at bounding box center [83, 89] width 166 height 0
click at [105, 241] on div "Data Sources" at bounding box center [83, 229] width 166 height 28
drag, startPoint x: 194, startPoint y: 179, endPoint x: 206, endPoint y: 155, distance: 27.1
click at [194, 179] on input "checkbox" at bounding box center [192, 181] width 8 height 8
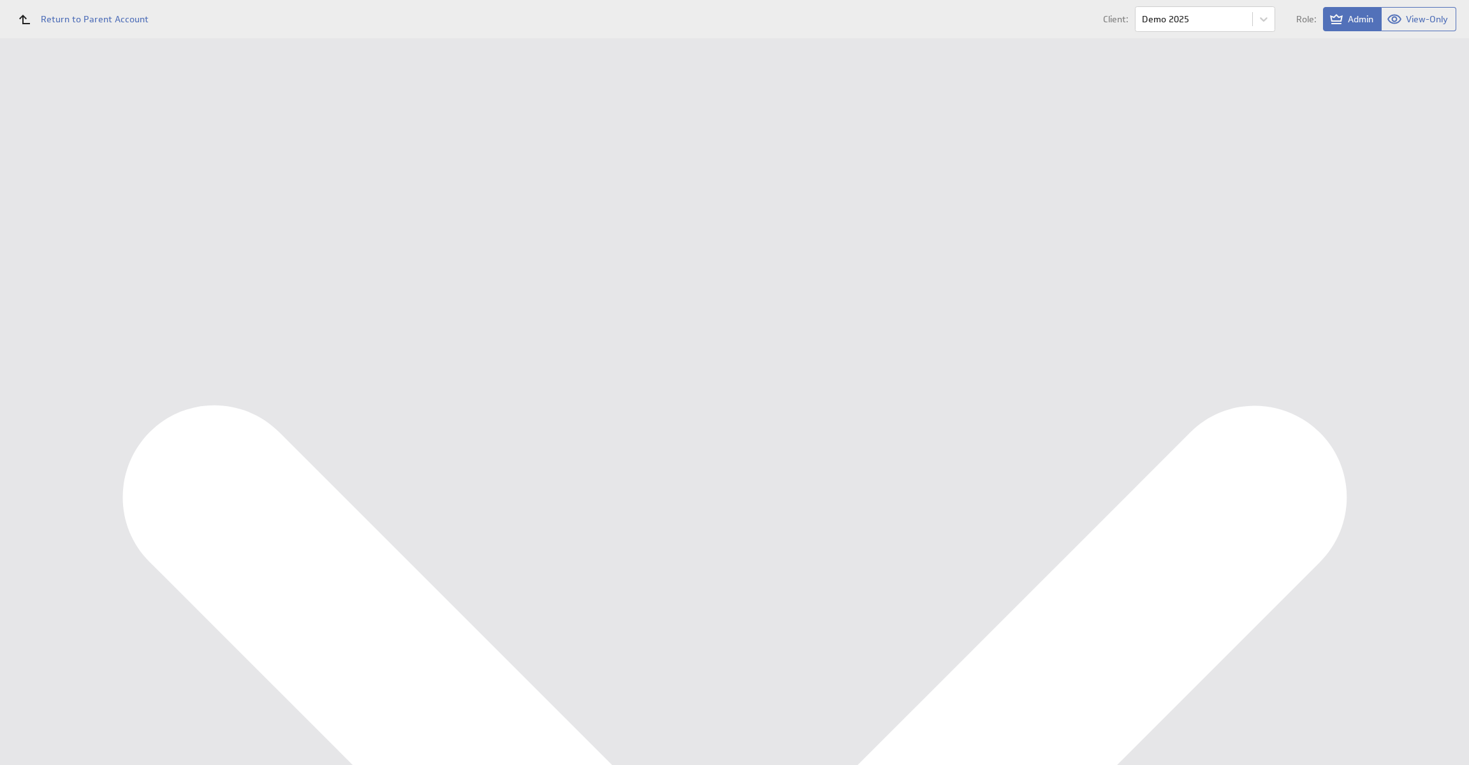
click at [219, 140] on button "Queue for refresh" at bounding box center [238, 143] width 94 height 26
checkbox input "false"
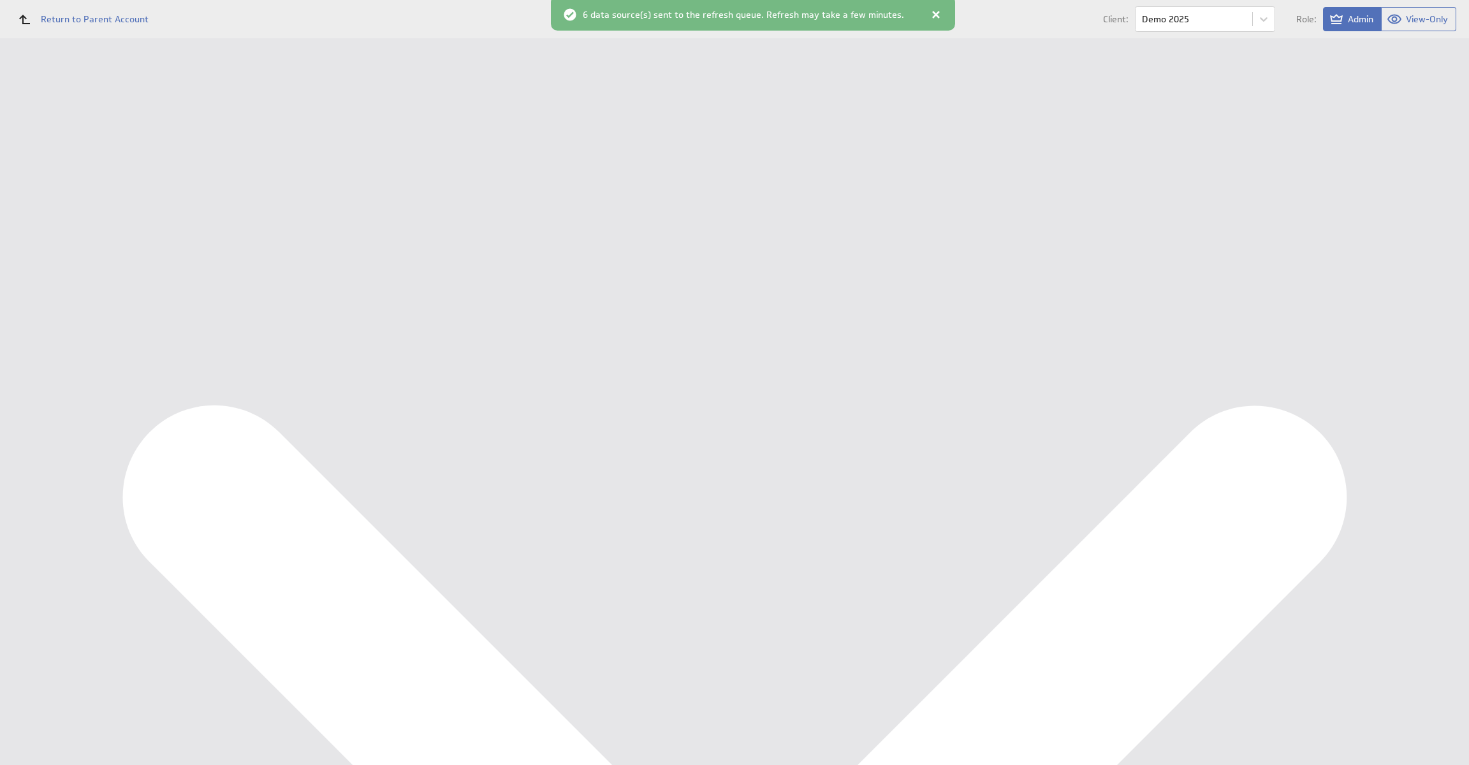
click at [91, 146] on div "Management Dashboard" at bounding box center [95, 147] width 129 height 11
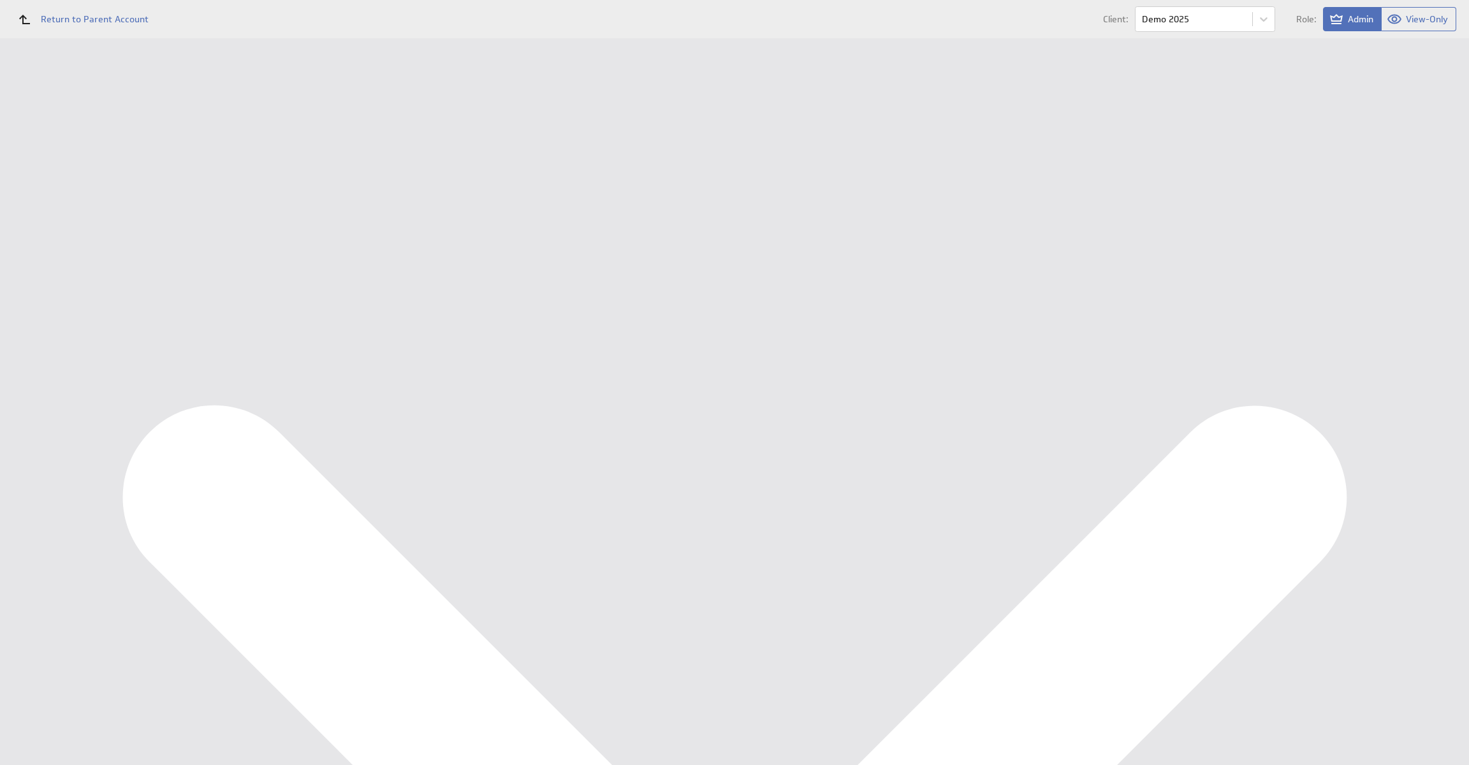
click at [85, 89] on div "Dashboards Management Dashboard Components Data Sources Users" at bounding box center [83, 89] width 166 height 0
click at [76, 219] on div "Data Sources" at bounding box center [83, 229] width 166 height 28
click at [189, 177] on input "checkbox" at bounding box center [192, 181] width 8 height 8
click at [211, 153] on button "Queue for refresh" at bounding box center [238, 143] width 94 height 26
checkbox input "false"
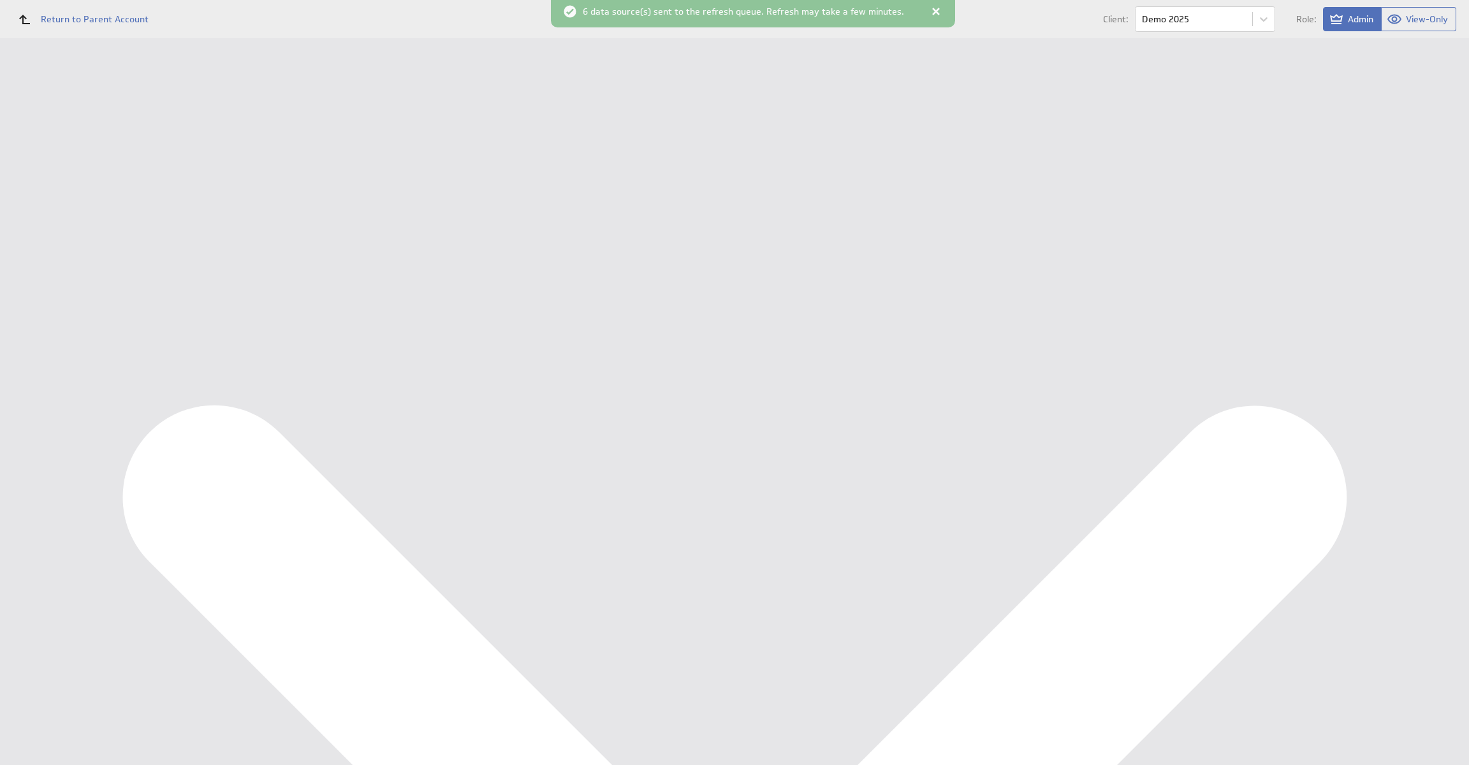
click at [104, 144] on div "Management Dashboard" at bounding box center [95, 147] width 129 height 11
click at [78, 117] on div "Dashboards" at bounding box center [83, 113] width 105 height 14
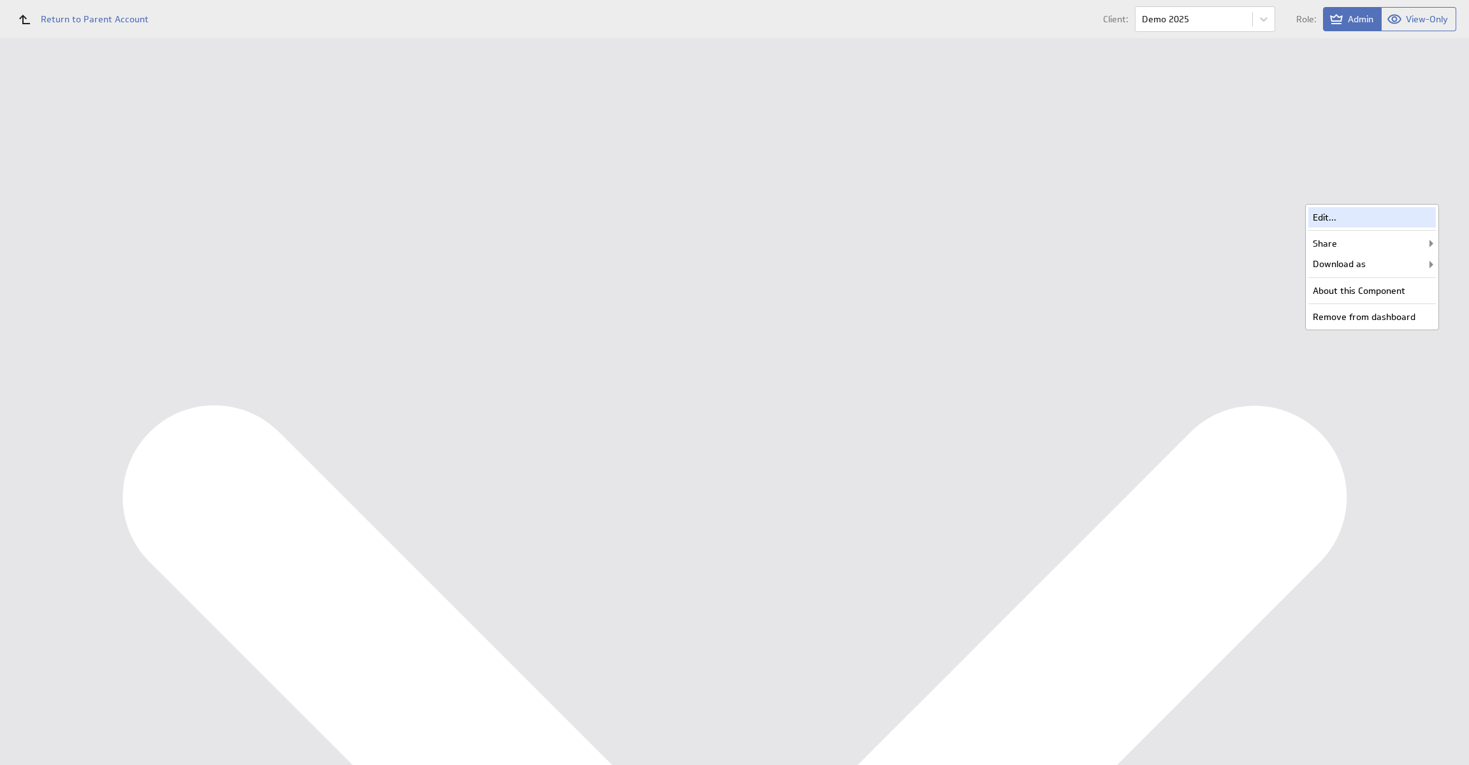
click at [1410, 214] on div "Edit..." at bounding box center [1373, 217] width 128 height 20
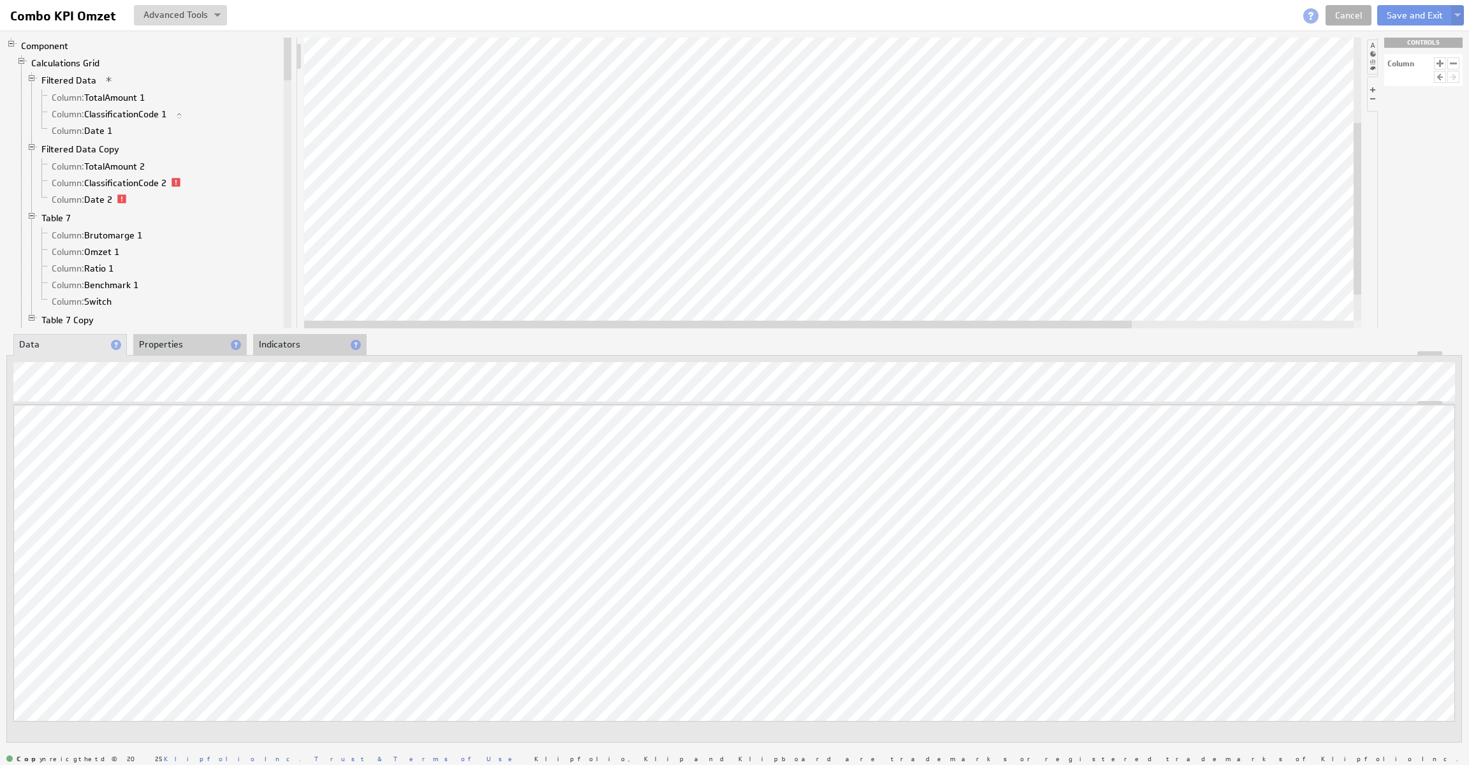
click at [1367, 539] on div "Updating... Select a Function ARRAY DATE SELECT SLICE SUM Data Manipulation Log…" at bounding box center [734, 581] width 1442 height 353
